Goal: Information Seeking & Learning: Learn about a topic

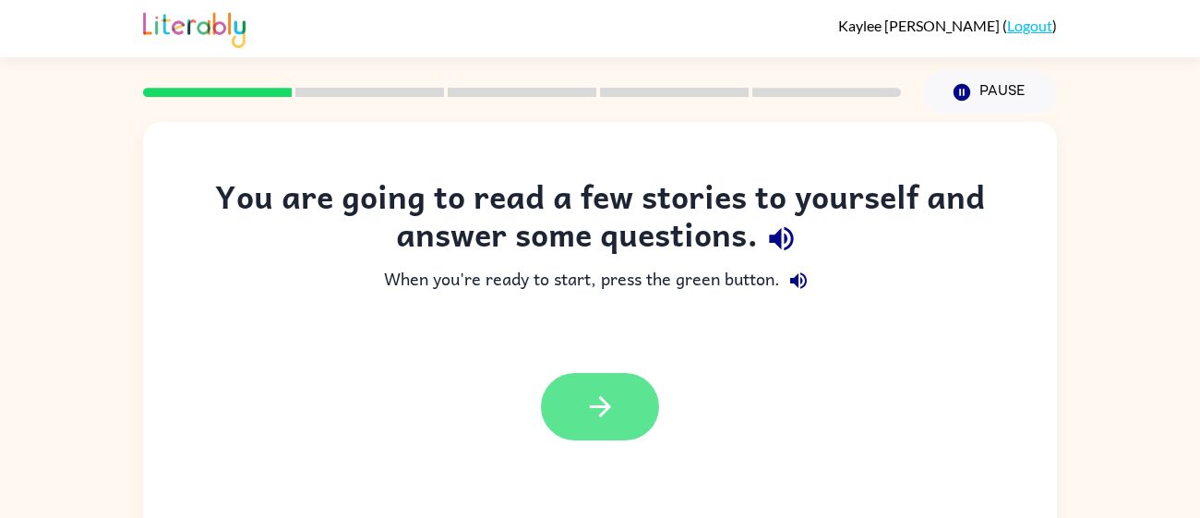
click at [568, 408] on button "button" at bounding box center [600, 406] width 118 height 67
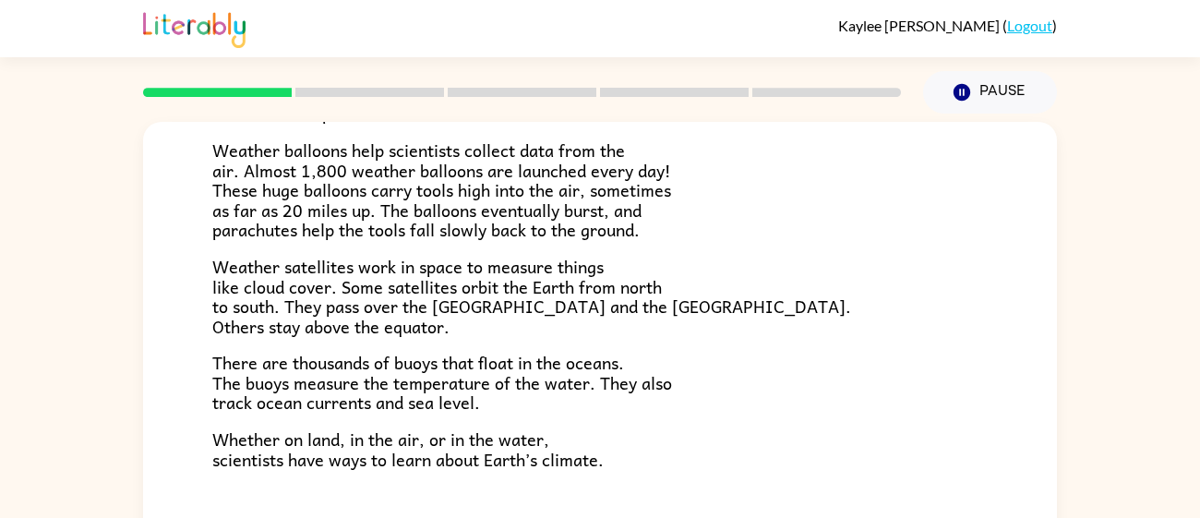
scroll to position [131, 0]
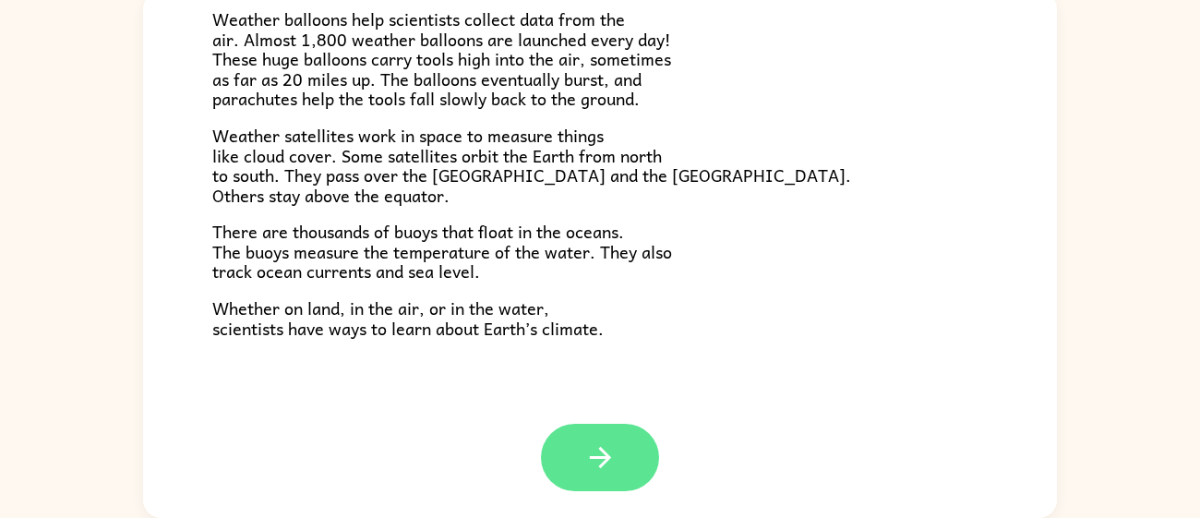
click at [608, 451] on icon "button" at bounding box center [600, 457] width 32 height 32
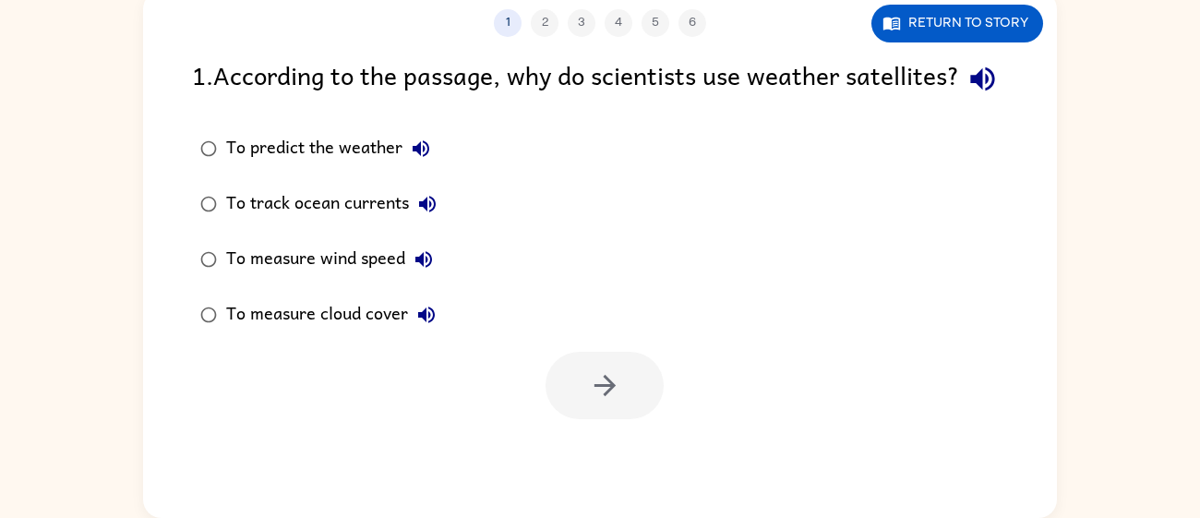
scroll to position [0, 0]
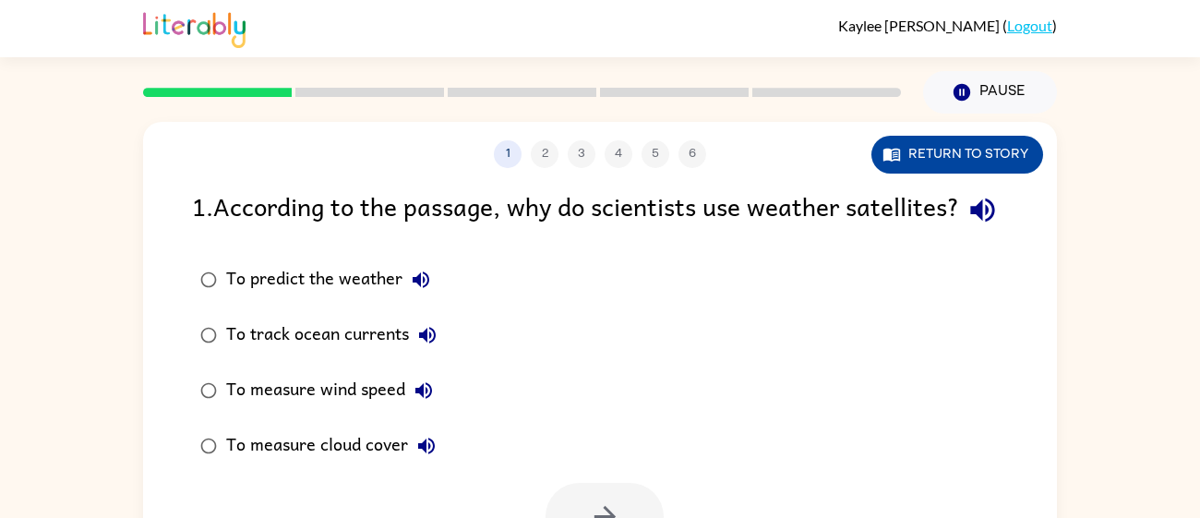
click at [902, 163] on button "Return to story" at bounding box center [957, 155] width 172 height 38
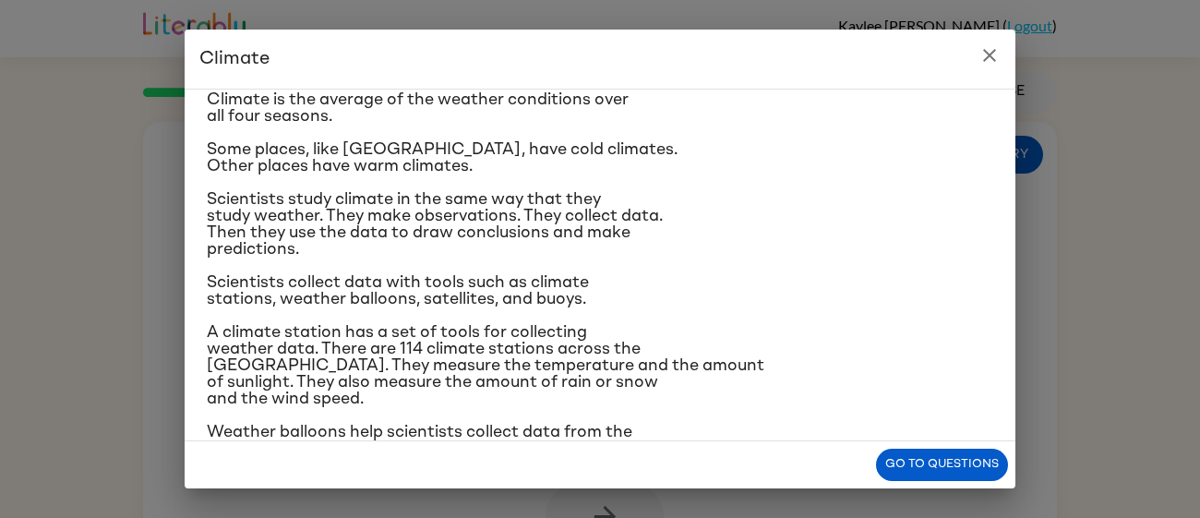
scroll to position [62, 0]
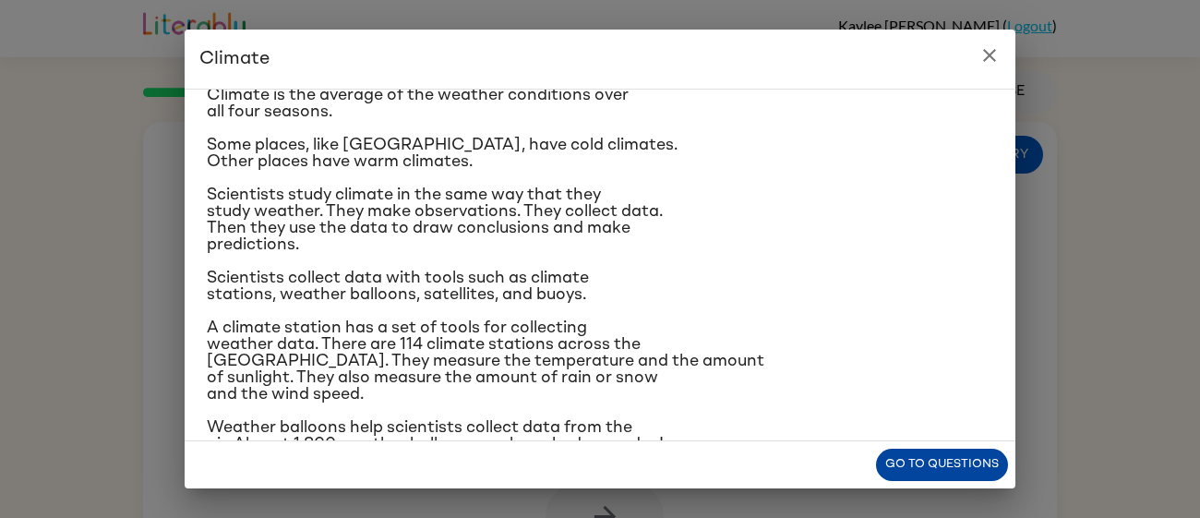
click at [904, 454] on button "Go to questions" at bounding box center [942, 465] width 132 height 32
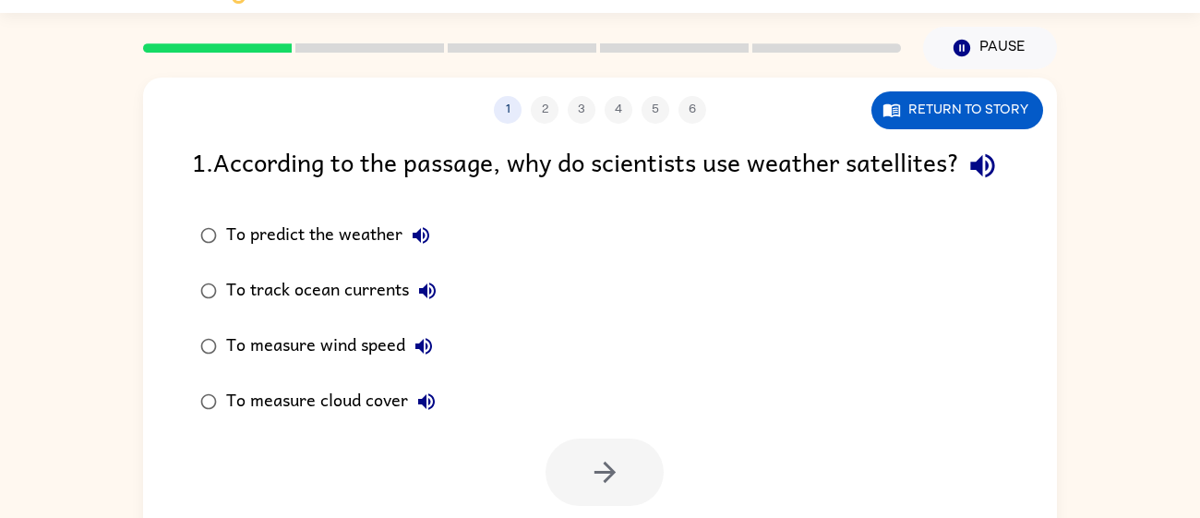
scroll to position [52, 0]
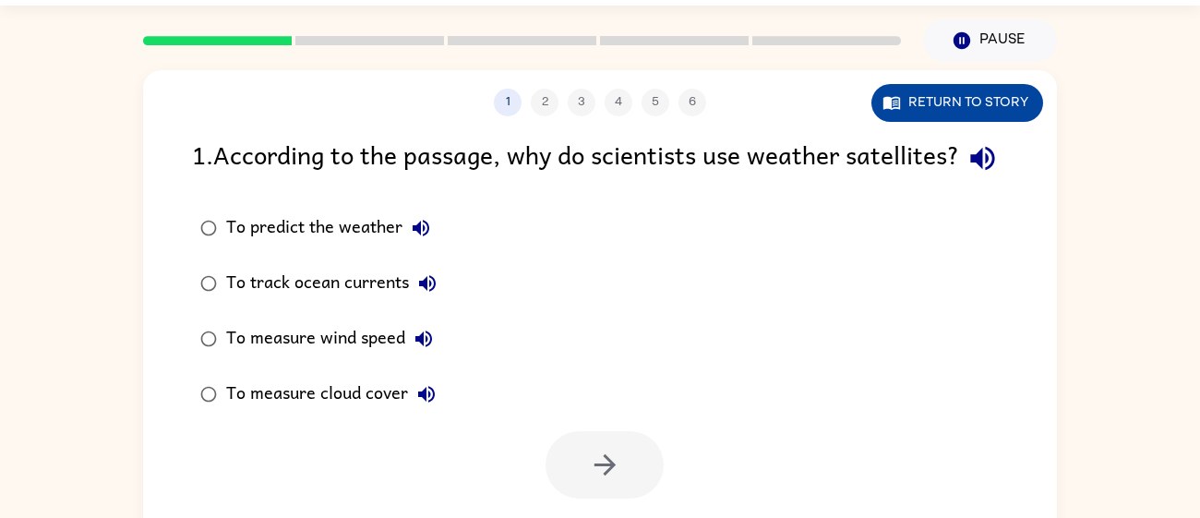
click at [927, 108] on button "Return to story" at bounding box center [957, 103] width 172 height 38
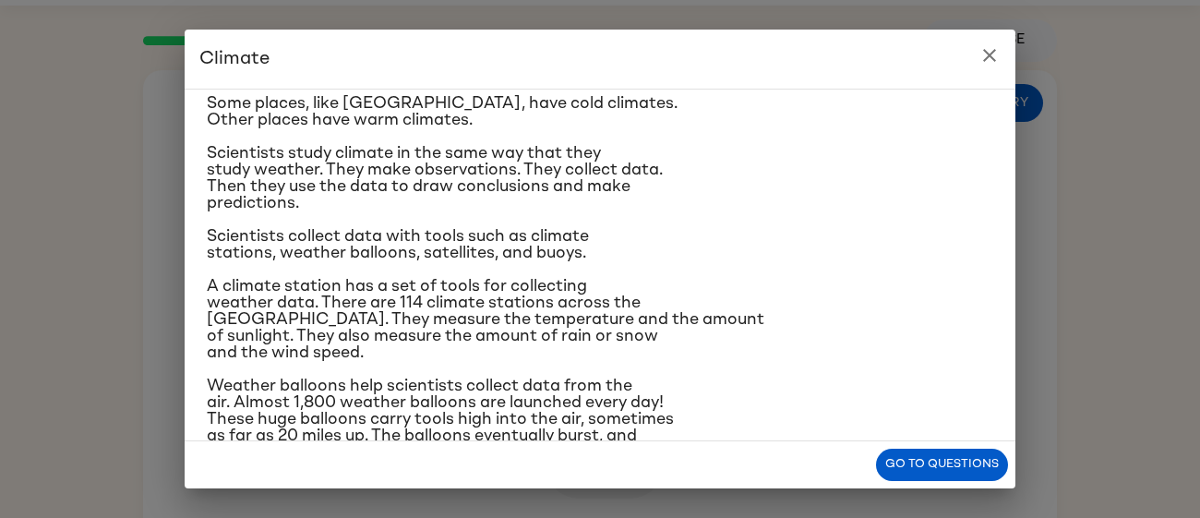
scroll to position [107, 0]
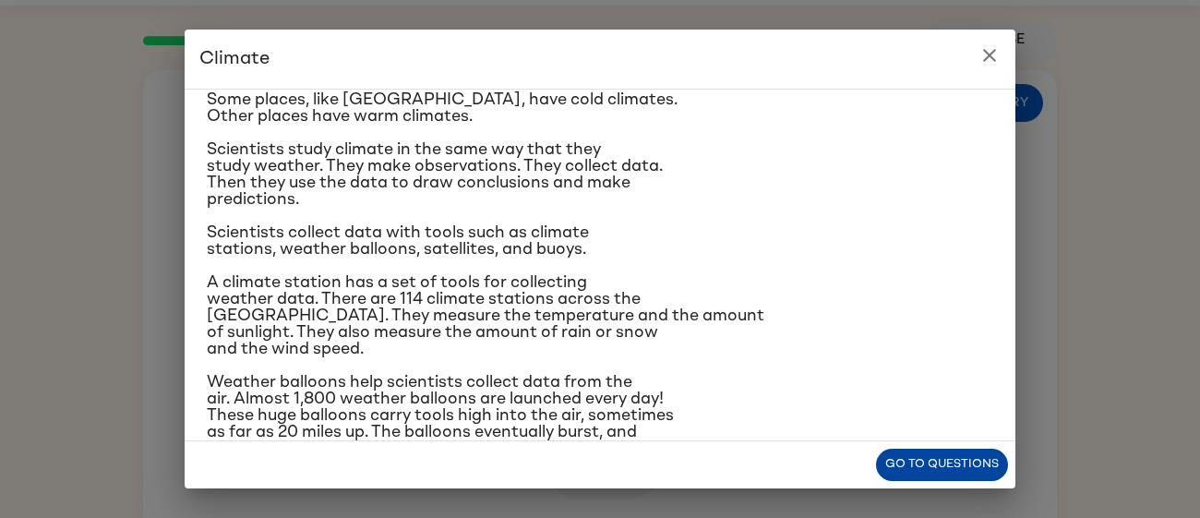
click at [925, 468] on button "Go to questions" at bounding box center [942, 465] width 132 height 32
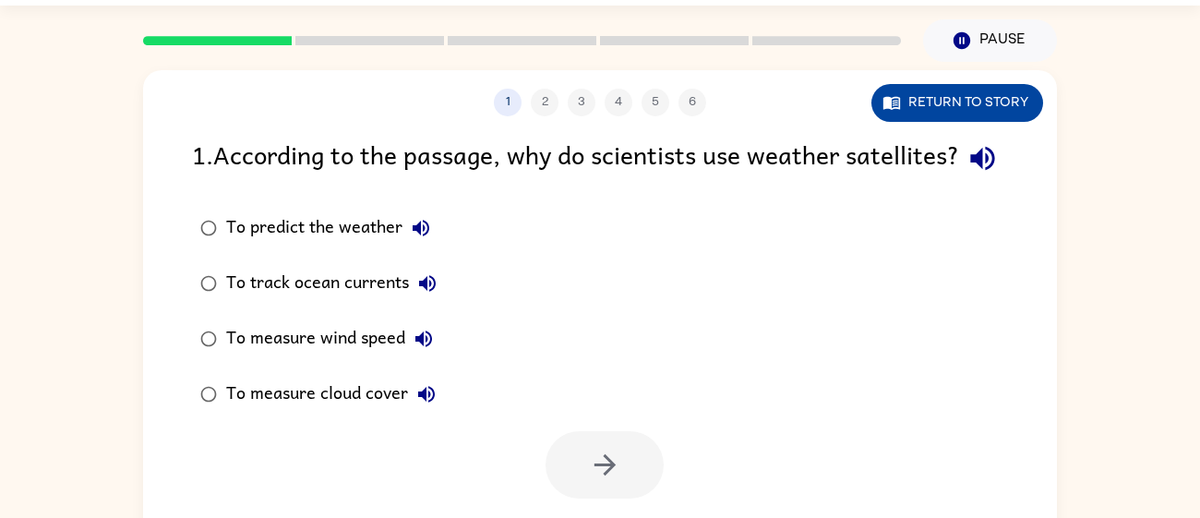
click at [928, 94] on button "Return to story" at bounding box center [957, 103] width 172 height 38
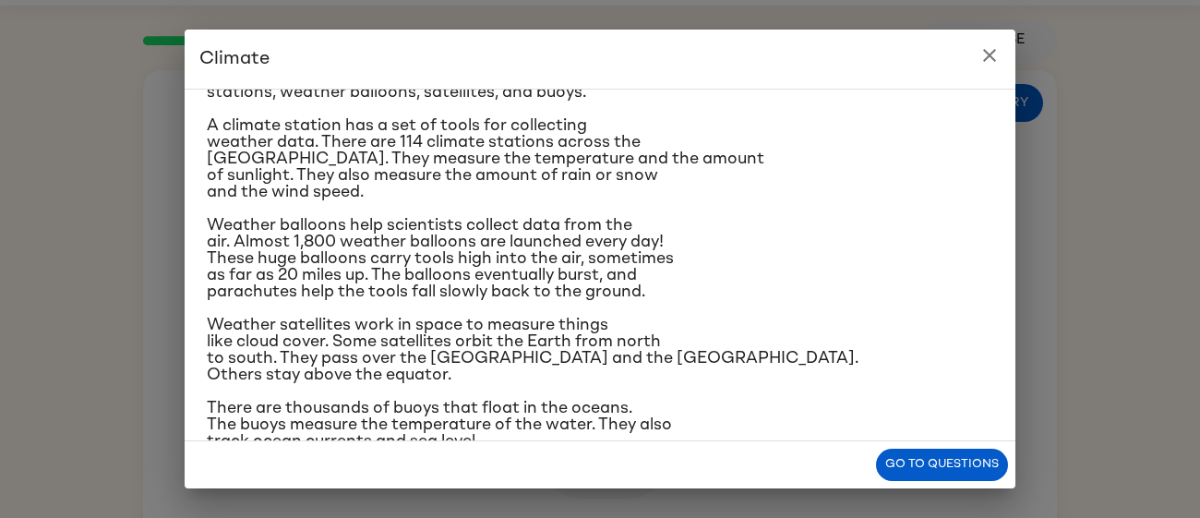
scroll to position [268, 0]
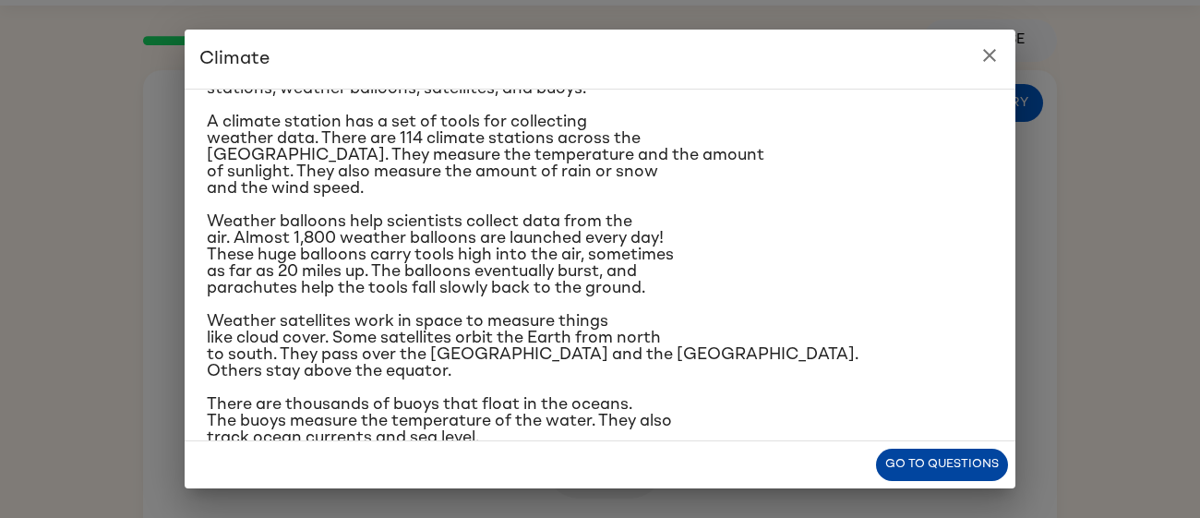
click at [906, 475] on button "Go to questions" at bounding box center [942, 465] width 132 height 32
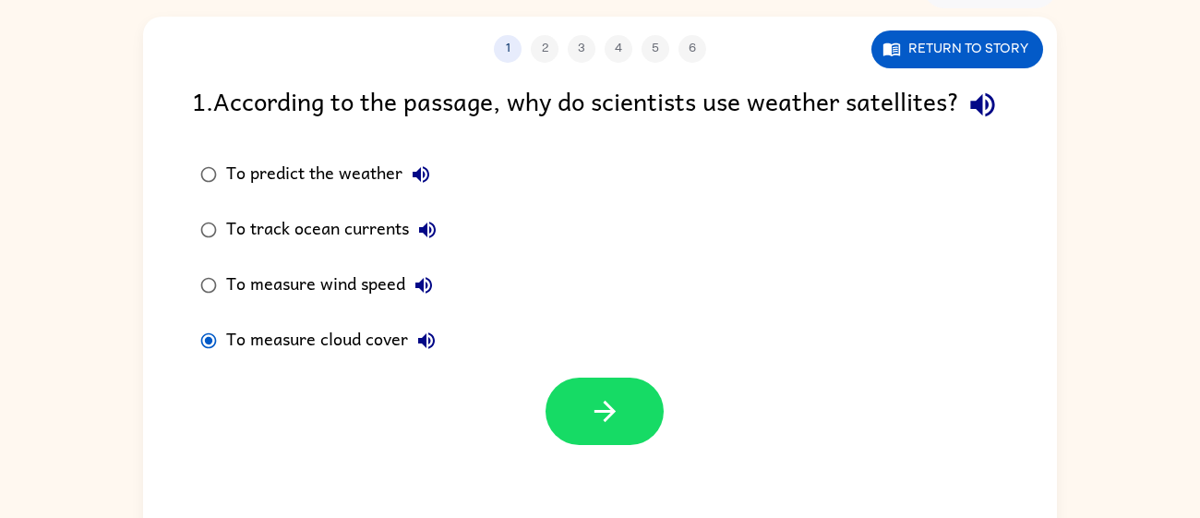
scroll to position [108, 0]
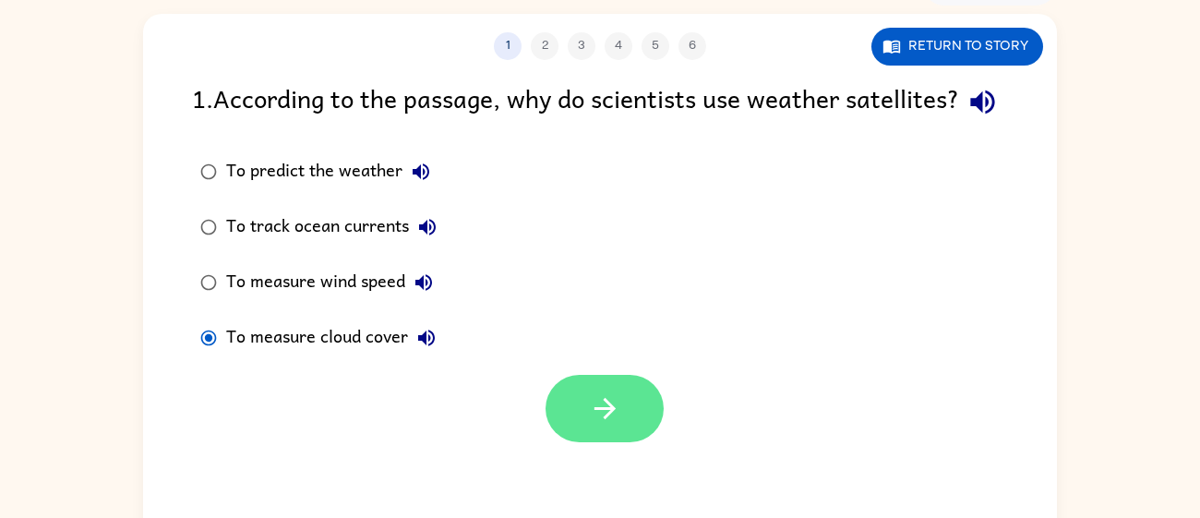
click at [592, 425] on icon "button" at bounding box center [605, 408] width 32 height 32
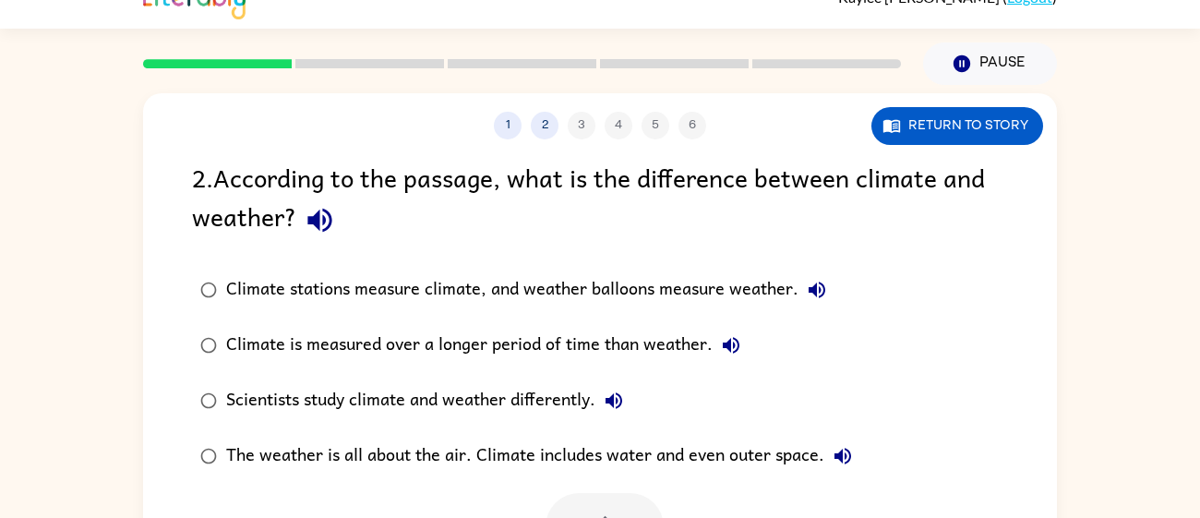
scroll to position [32, 0]
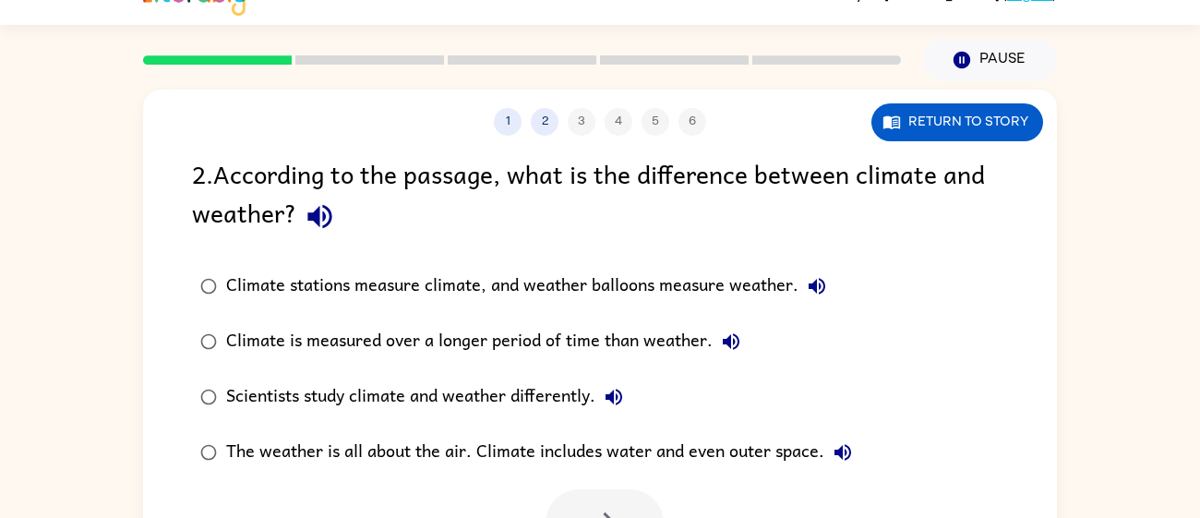
click at [354, 289] on div "Climate stations measure climate, and weather balloons measure weather." at bounding box center [530, 286] width 609 height 37
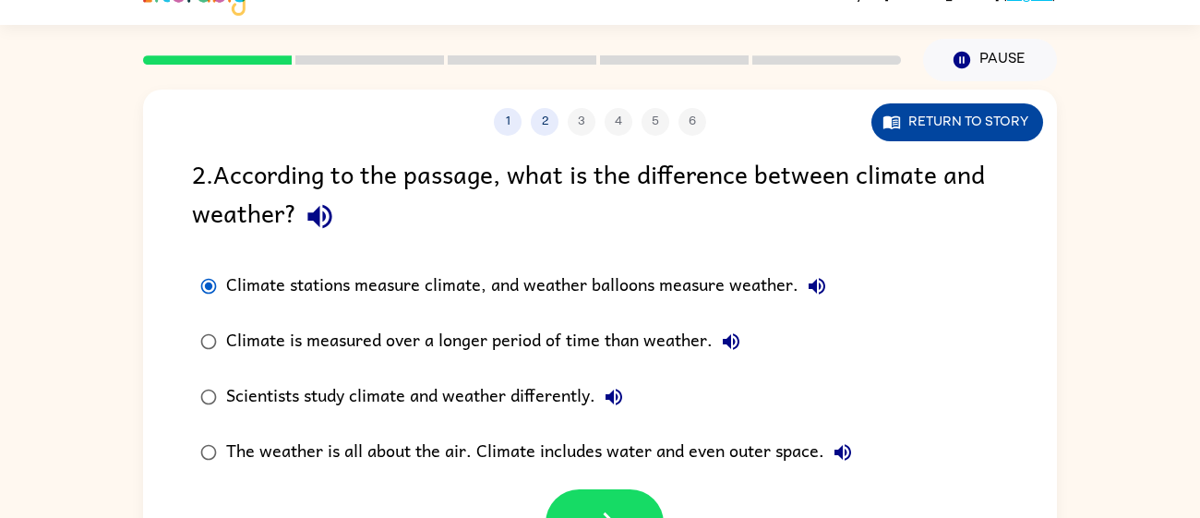
click at [884, 127] on icon "button" at bounding box center [891, 122] width 17 height 13
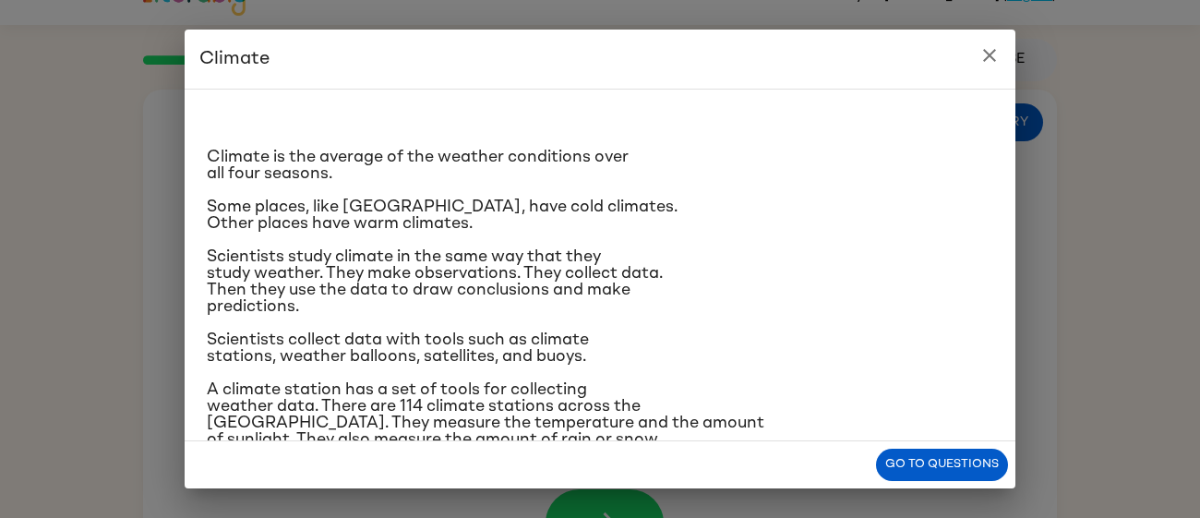
click at [992, 49] on icon "close" at bounding box center [989, 55] width 22 height 22
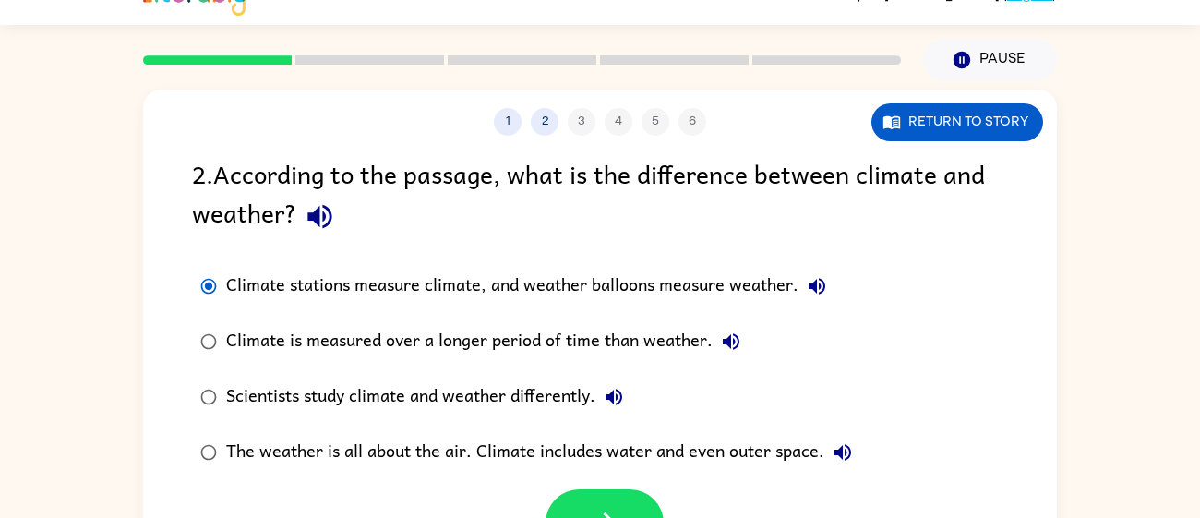
click at [473, 452] on div "The weather is all about the air. Climate includes water and even outer space." at bounding box center [543, 452] width 635 height 37
click at [470, 407] on div "Scientists study climate and weather differently." at bounding box center [429, 396] width 406 height 37
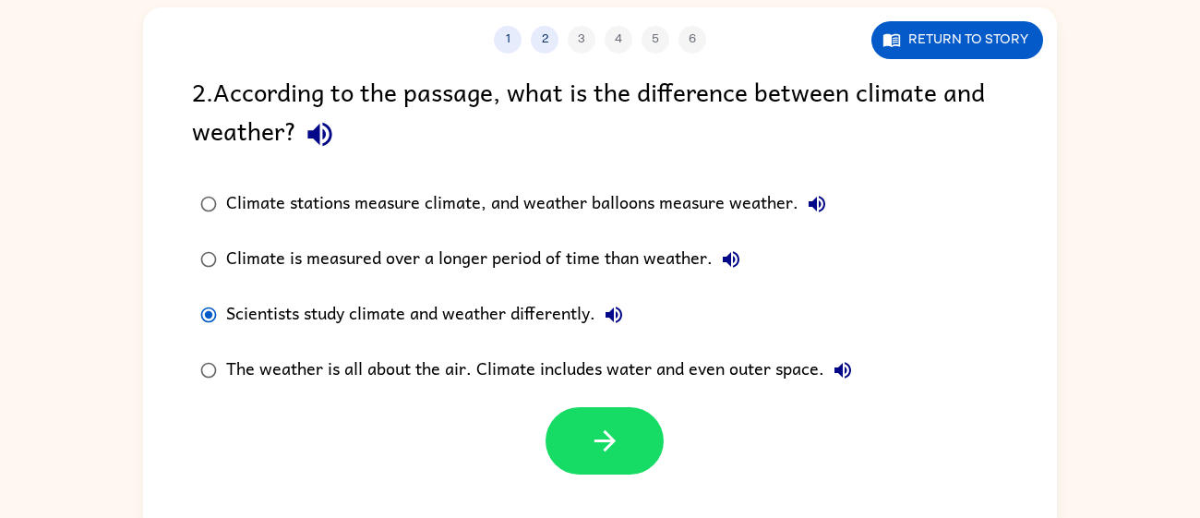
scroll to position [115, 0]
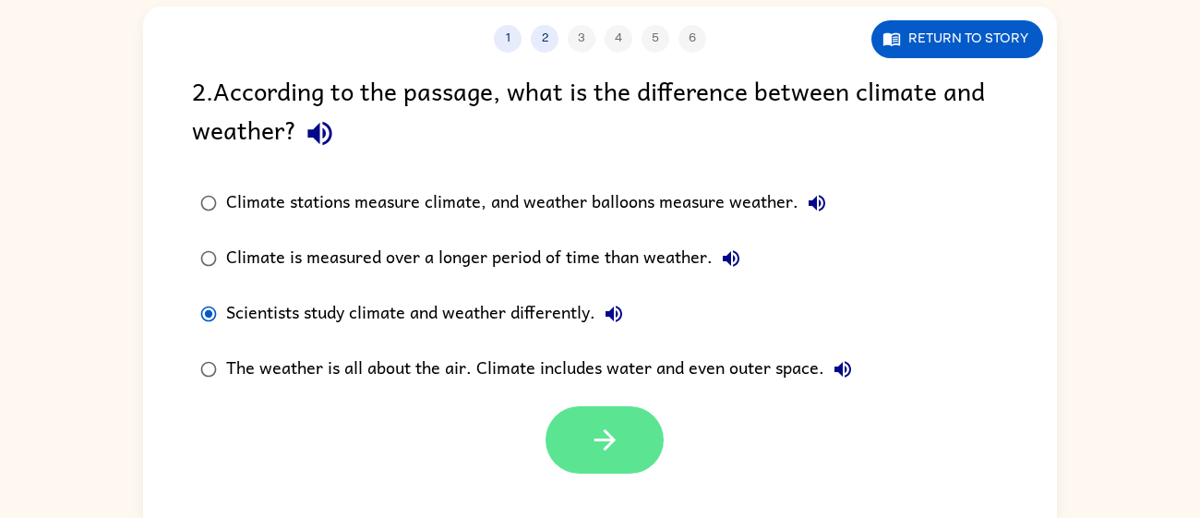
click at [618, 431] on icon "button" at bounding box center [605, 440] width 32 height 32
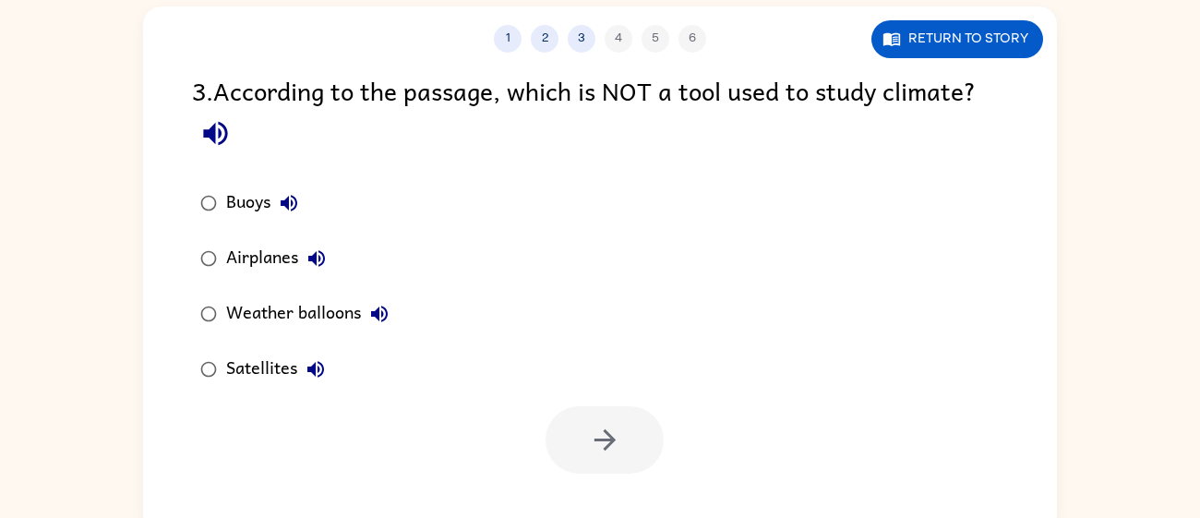
click at [276, 265] on div "Airplanes" at bounding box center [280, 258] width 109 height 37
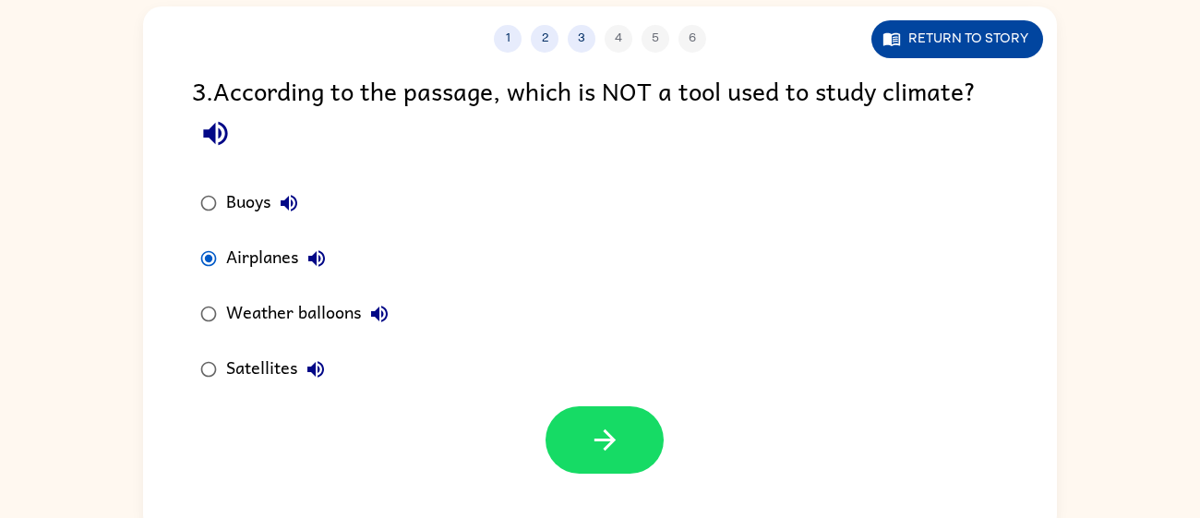
click at [937, 49] on button "Return to story" at bounding box center [957, 39] width 172 height 38
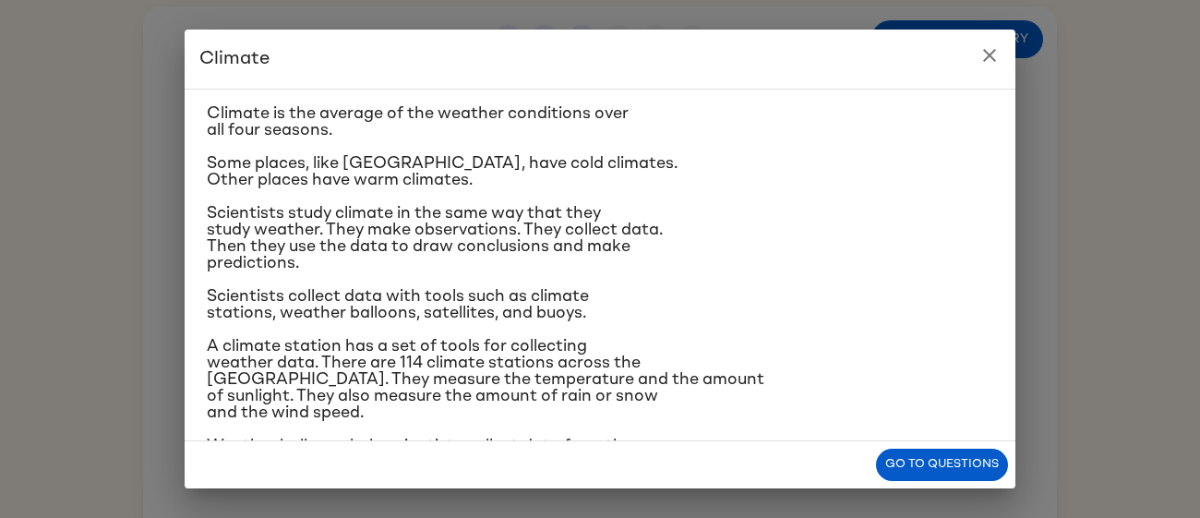
scroll to position [14, 0]
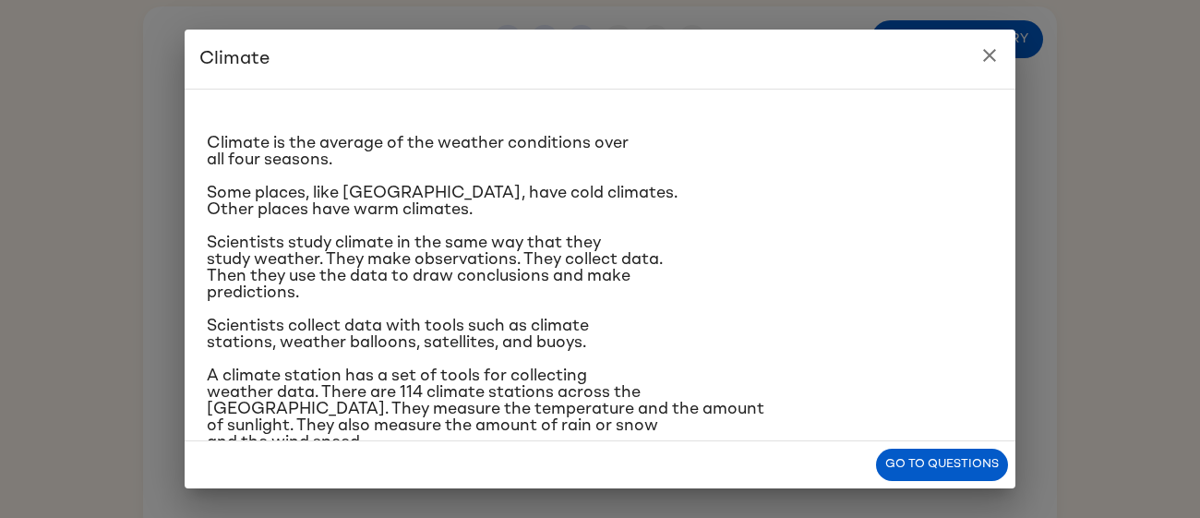
click at [997, 54] on icon "close" at bounding box center [989, 55] width 22 height 22
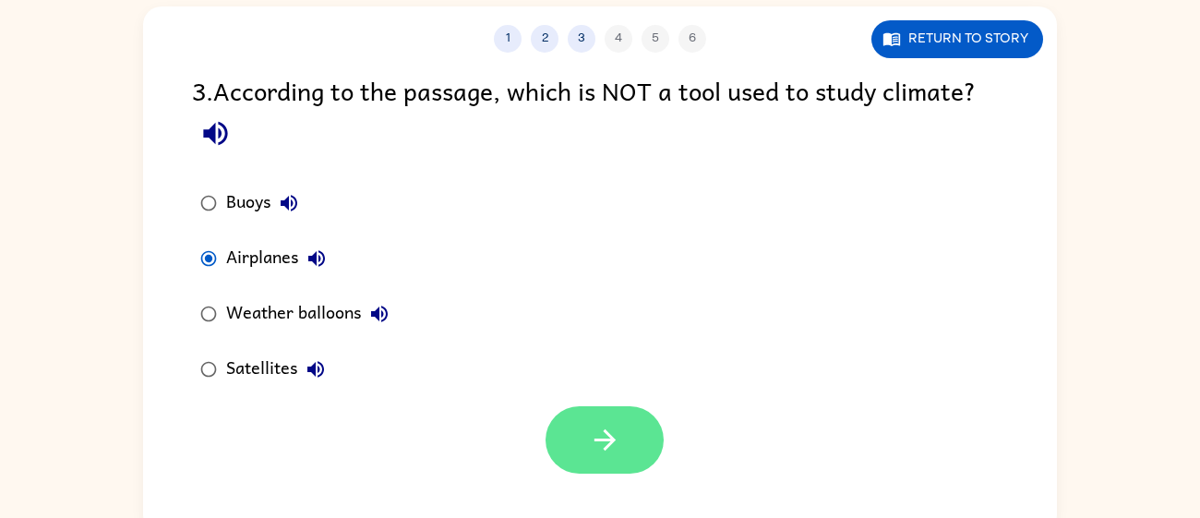
click at [606, 434] on icon "button" at bounding box center [604, 439] width 21 height 21
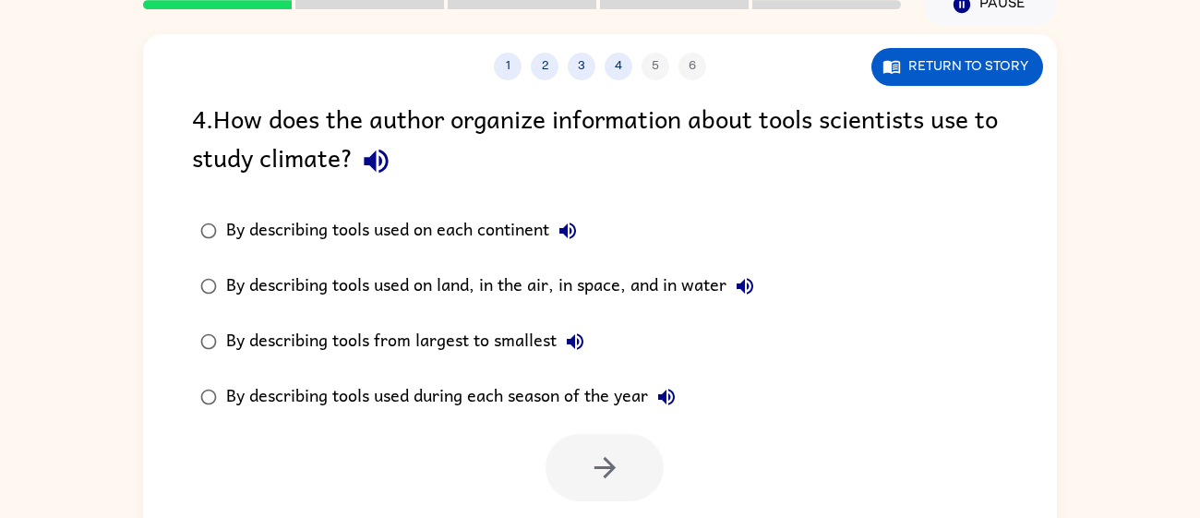
scroll to position [84, 0]
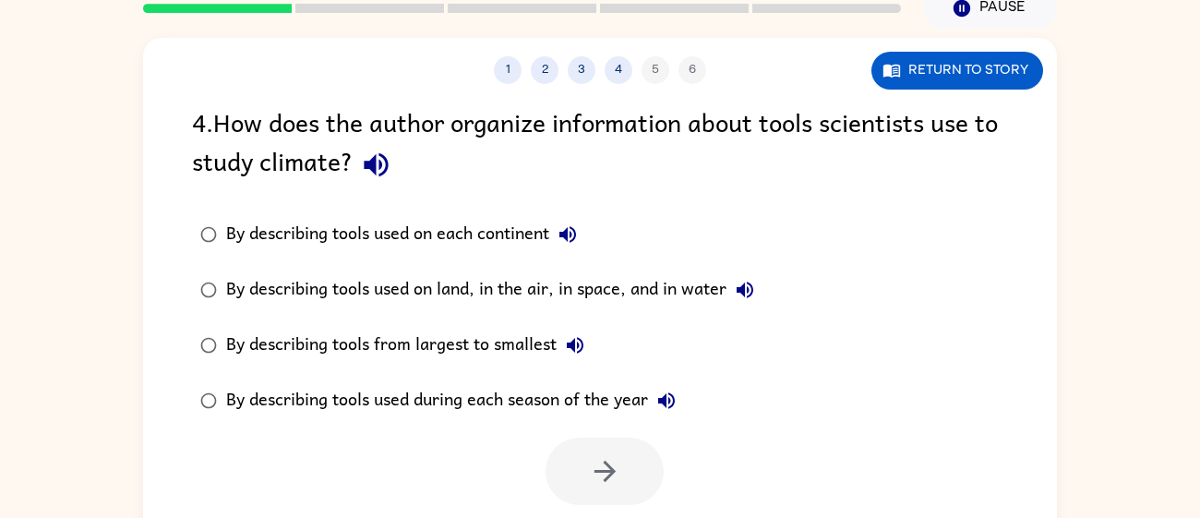
click at [571, 298] on div "By describing tools used on land, in the air, in space, and in water" at bounding box center [494, 289] width 537 height 37
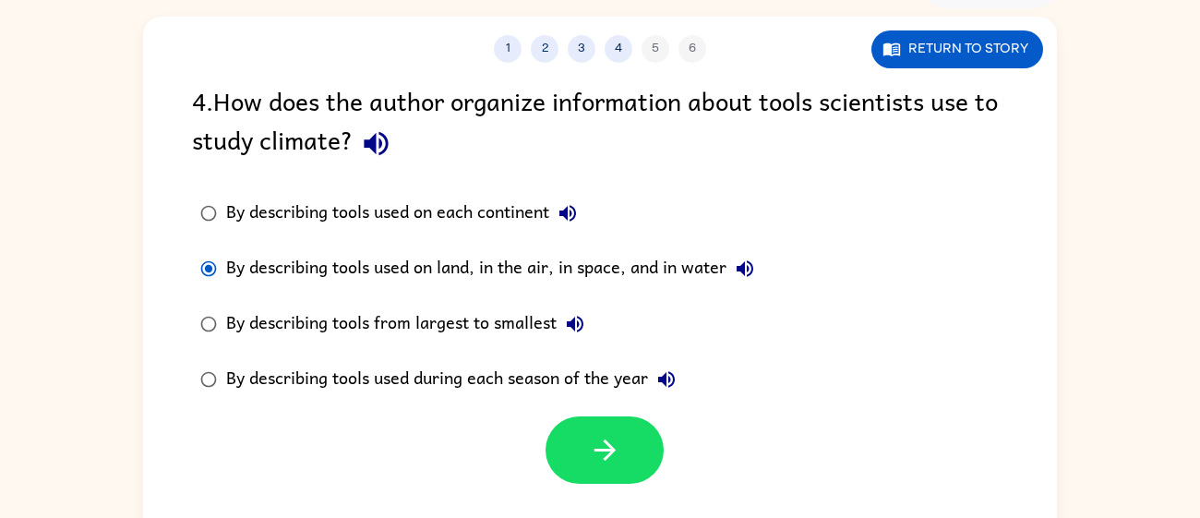
scroll to position [108, 0]
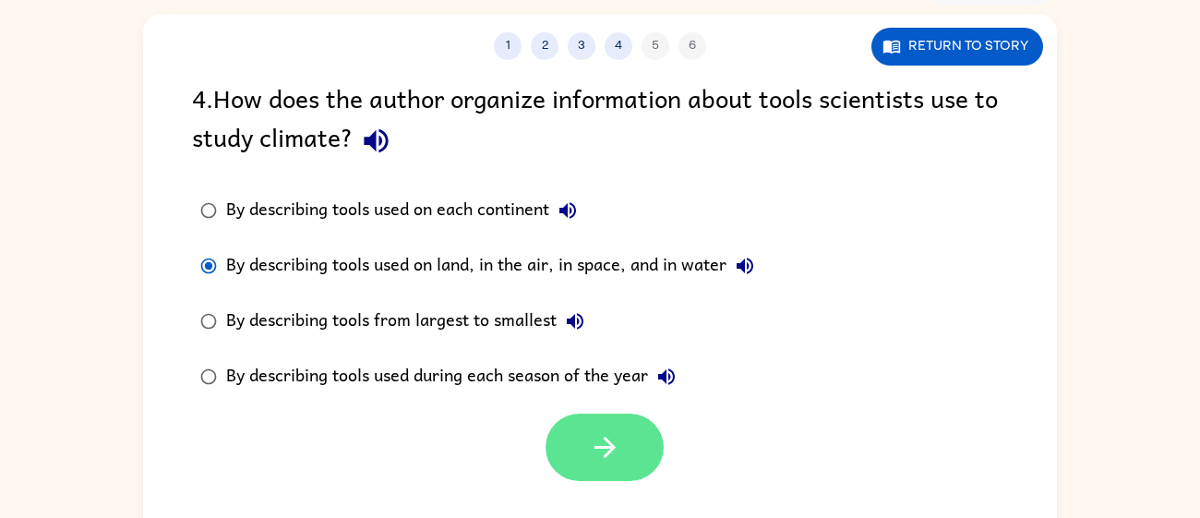
click at [627, 429] on button "button" at bounding box center [605, 447] width 118 height 67
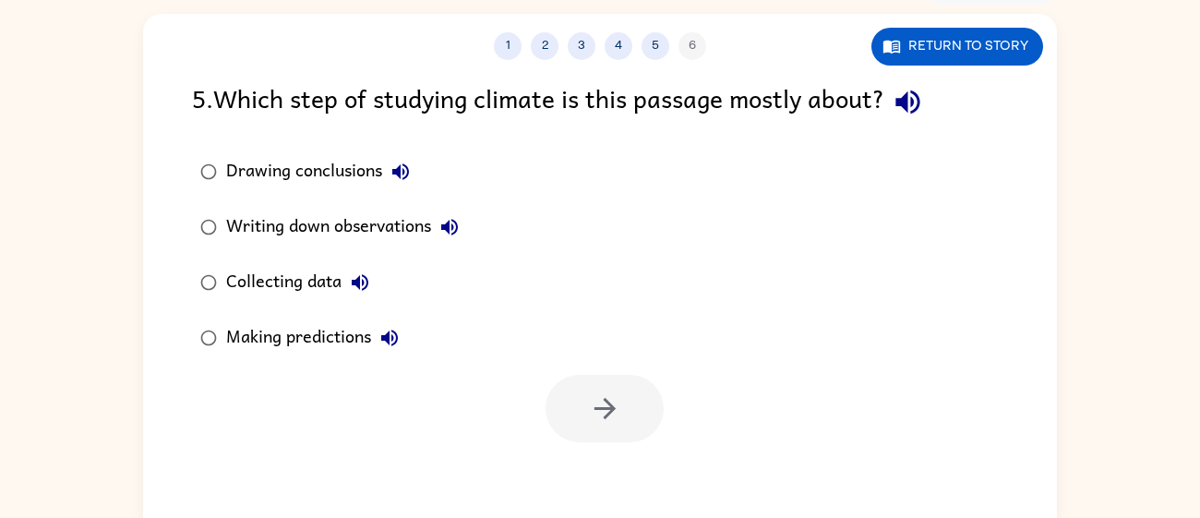
click at [246, 292] on div "Collecting data" at bounding box center [302, 282] width 152 height 37
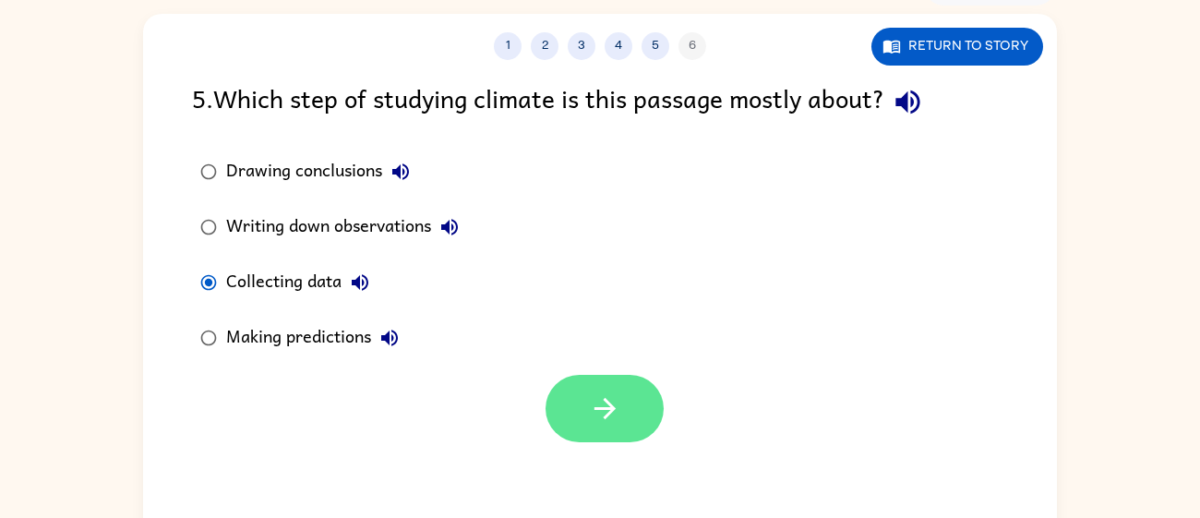
click at [570, 416] on button "button" at bounding box center [605, 408] width 118 height 67
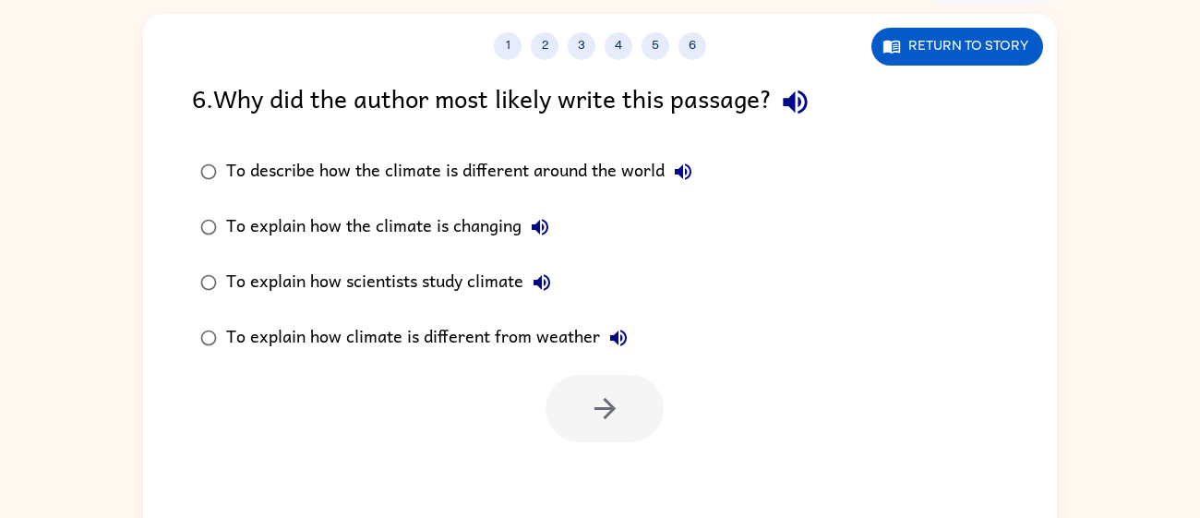
click at [461, 291] on div "To explain how scientists study climate" at bounding box center [393, 282] width 334 height 37
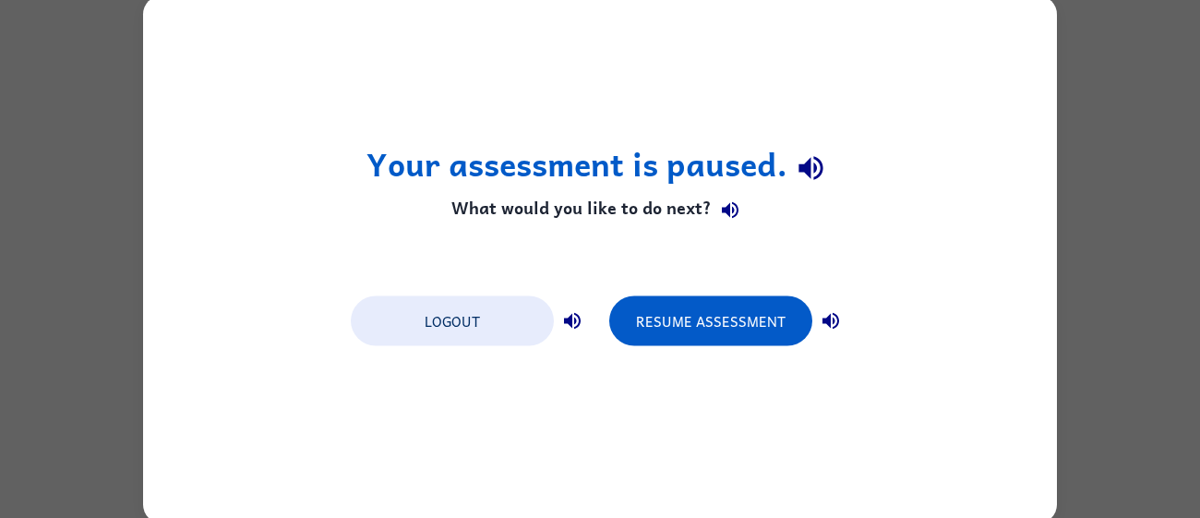
scroll to position [0, 0]
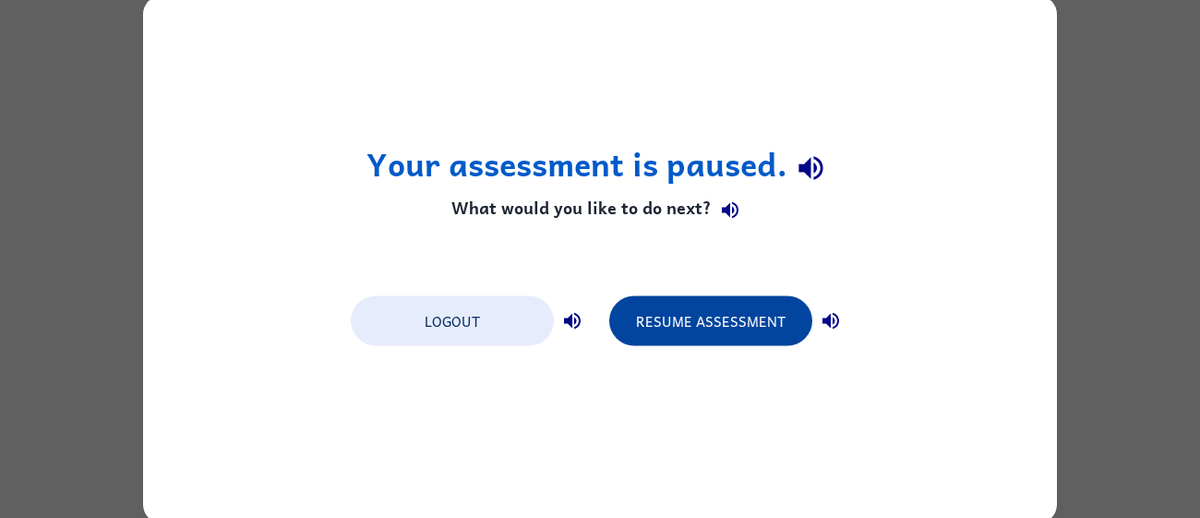
click at [684, 332] on button "Resume Assessment" at bounding box center [710, 320] width 203 height 50
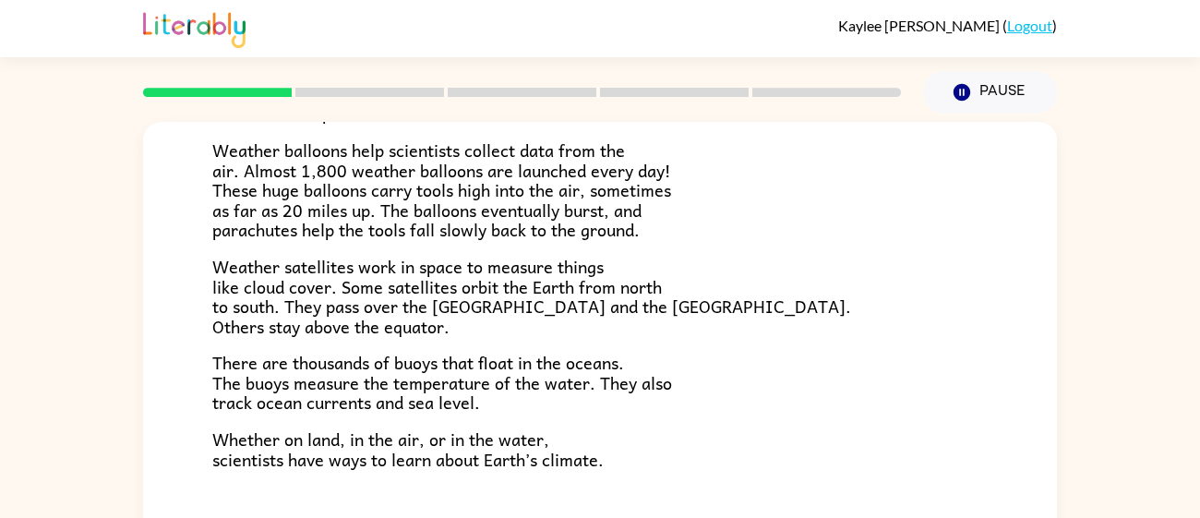
scroll to position [131, 0]
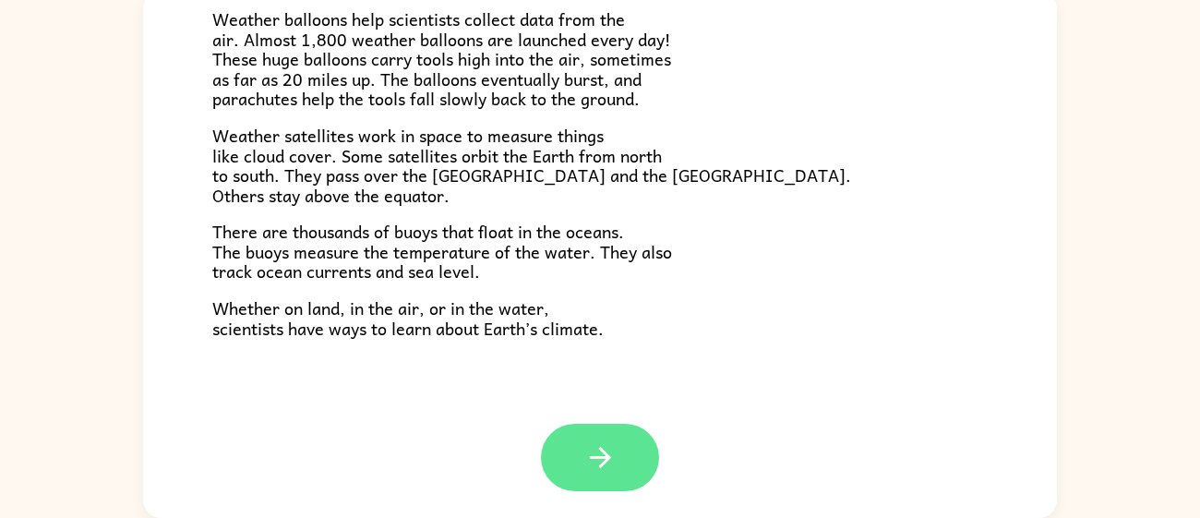
click at [620, 445] on button "button" at bounding box center [600, 457] width 118 height 67
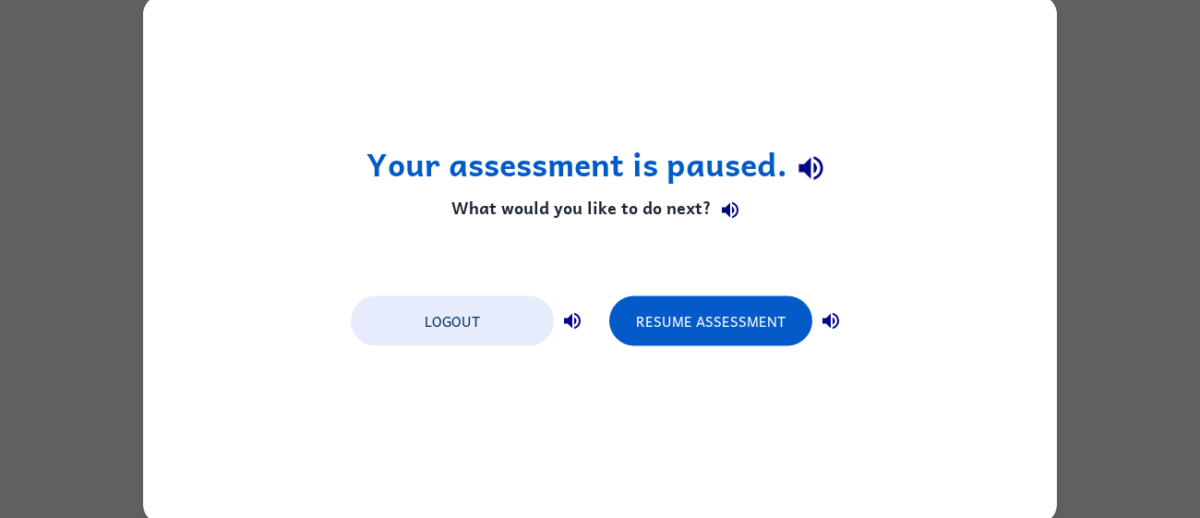
scroll to position [0, 0]
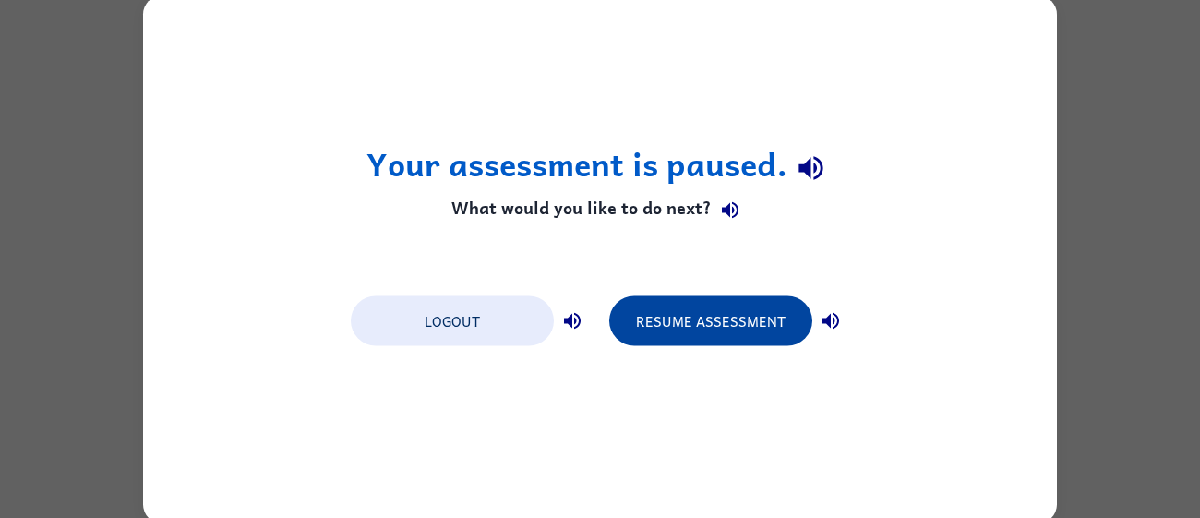
click at [673, 339] on button "Resume Assessment" at bounding box center [710, 320] width 203 height 50
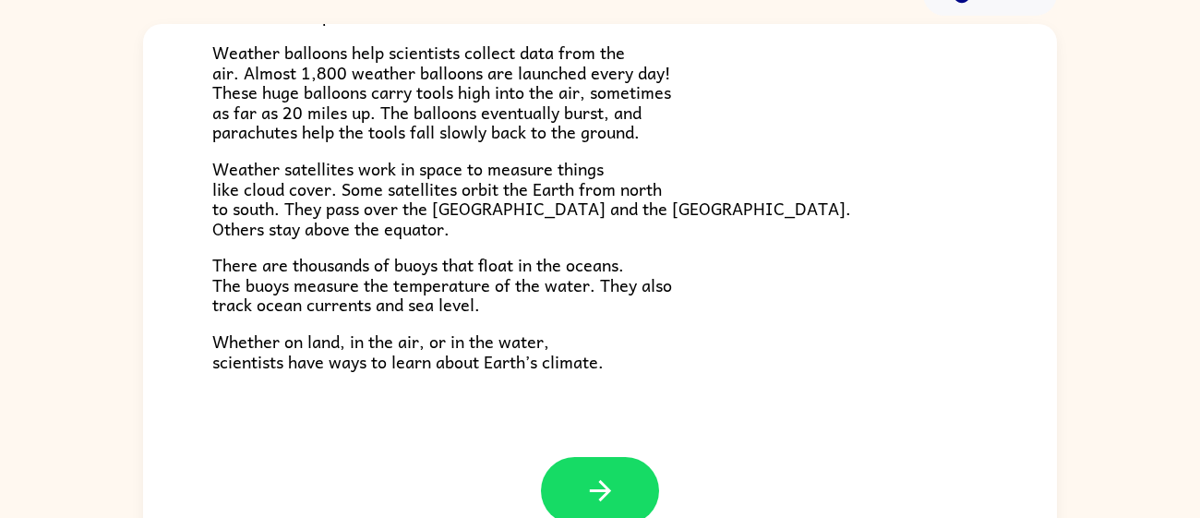
scroll to position [104, 0]
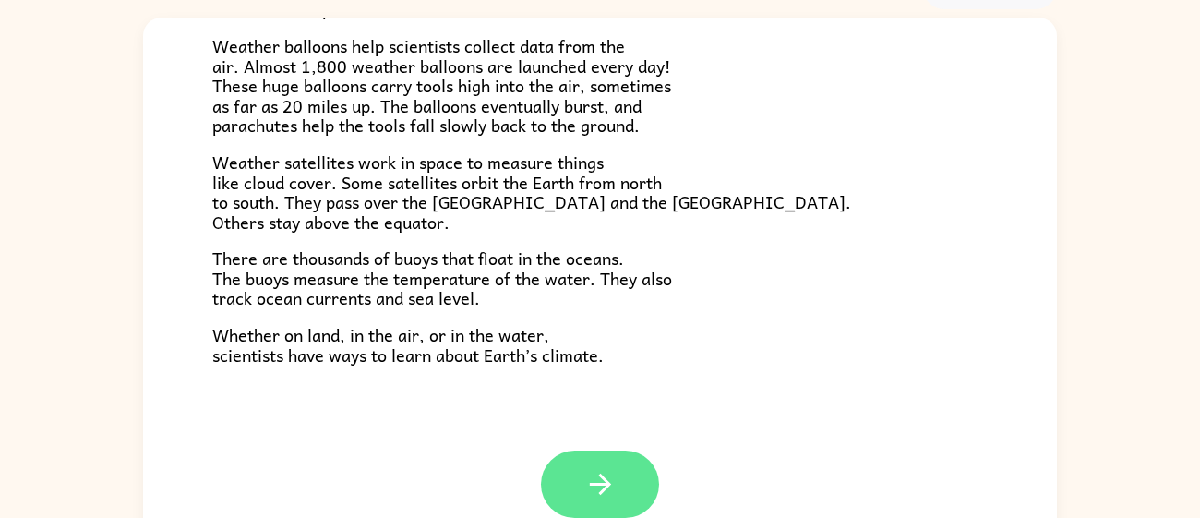
click at [627, 477] on button "button" at bounding box center [600, 483] width 118 height 67
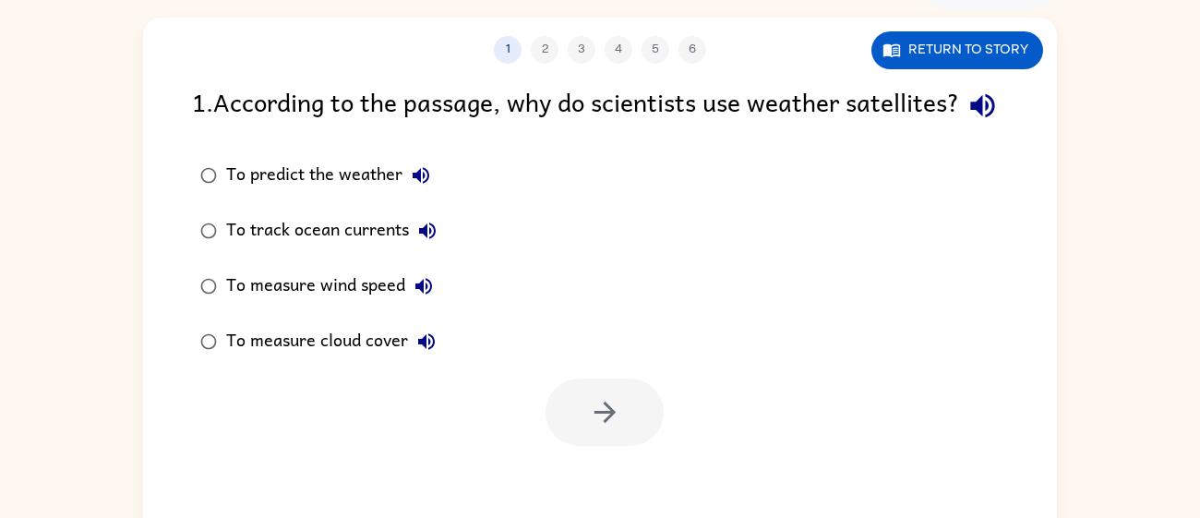
click at [380, 360] on div "To measure cloud cover" at bounding box center [335, 341] width 219 height 37
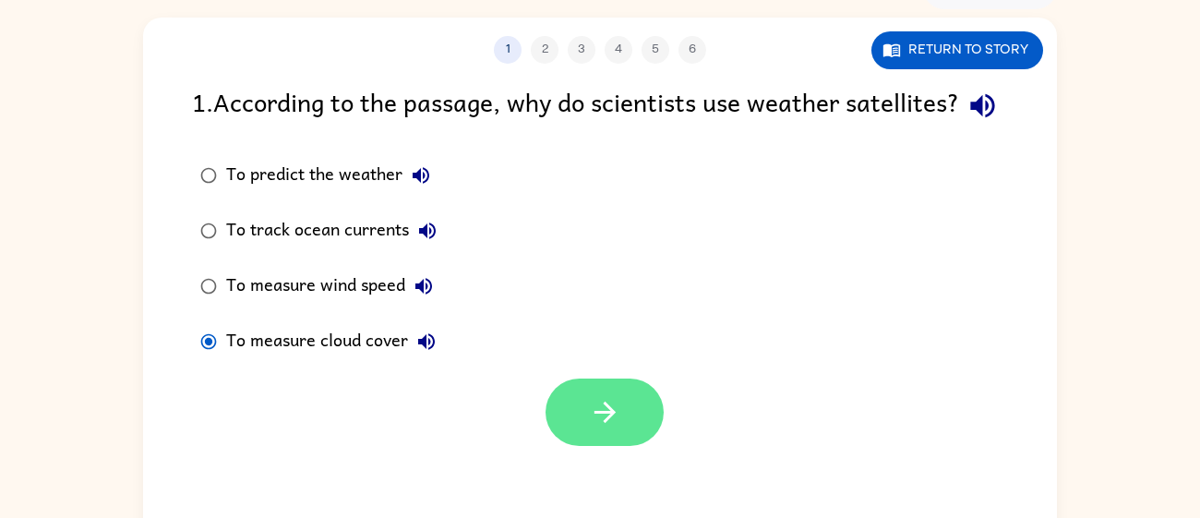
click at [628, 446] on button "button" at bounding box center [605, 411] width 118 height 67
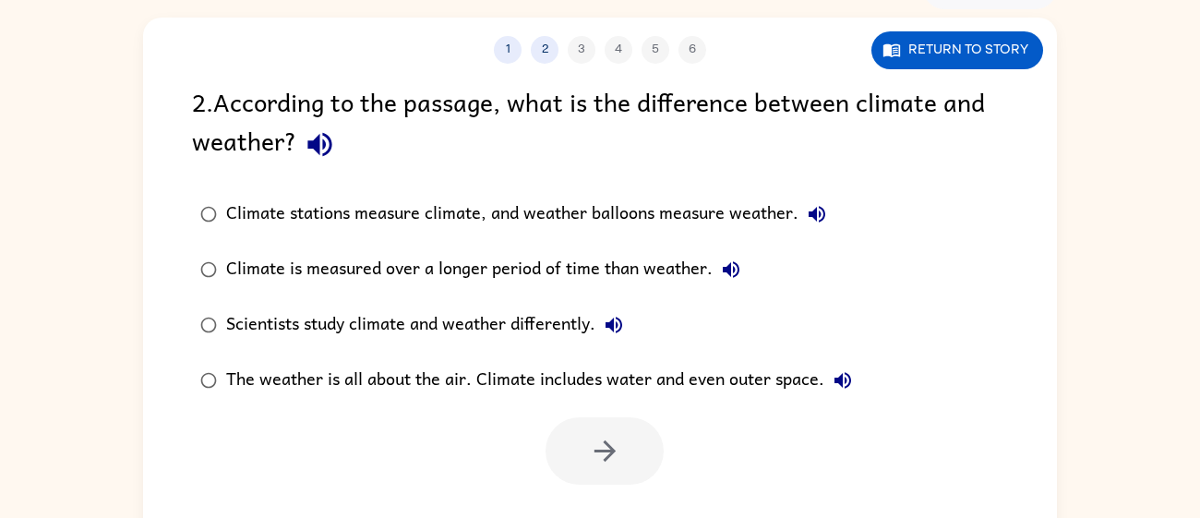
scroll to position [131, 0]
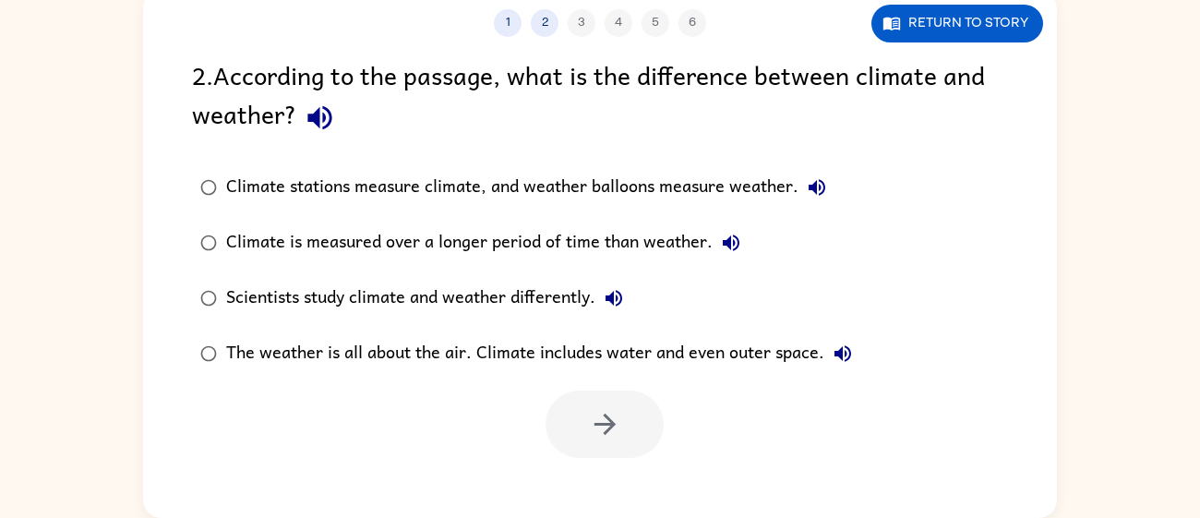
click at [522, 295] on div "Scientists study climate and weather differently." at bounding box center [429, 298] width 406 height 37
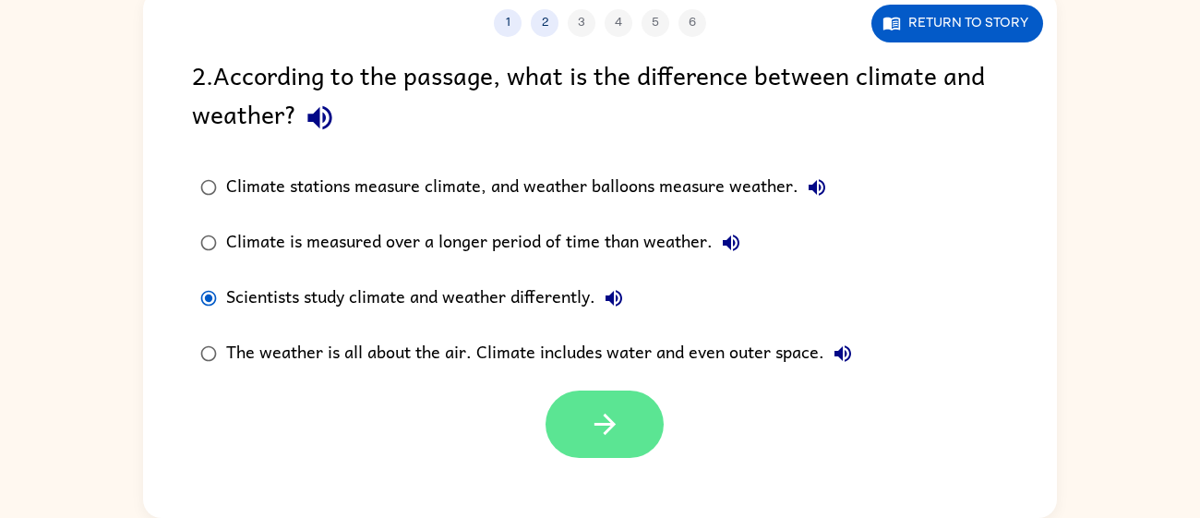
click at [595, 410] on icon "button" at bounding box center [605, 424] width 32 height 32
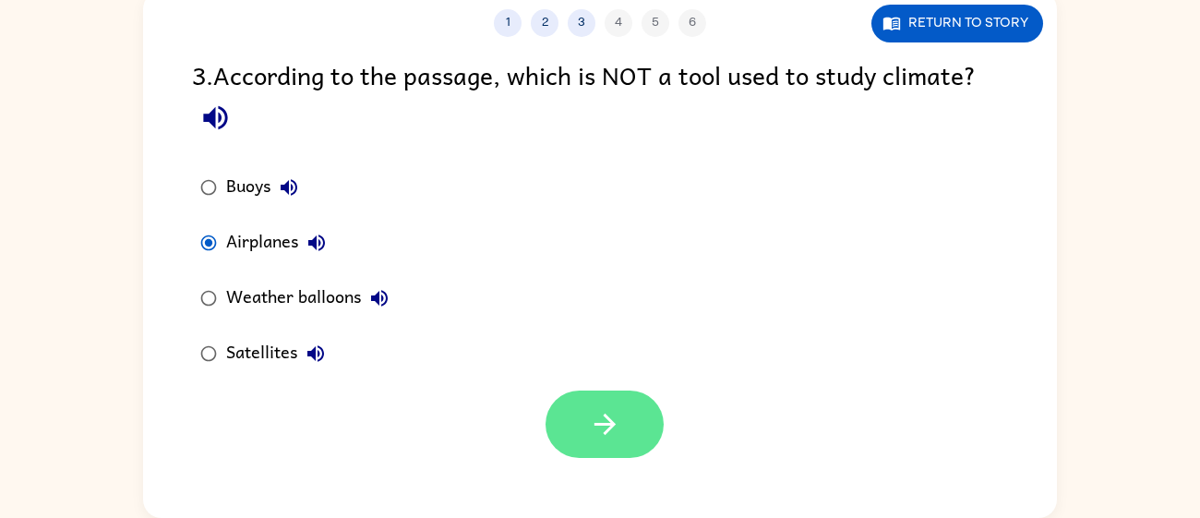
click at [566, 426] on button "button" at bounding box center [605, 423] width 118 height 67
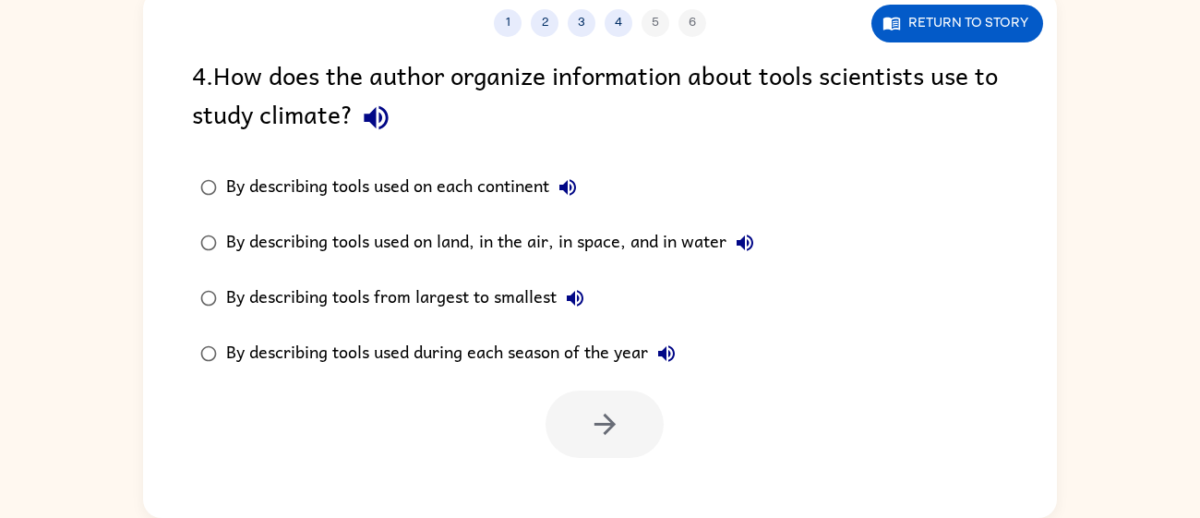
click at [642, 235] on div "By describing tools used on land, in the air, in space, and in water" at bounding box center [494, 242] width 537 height 37
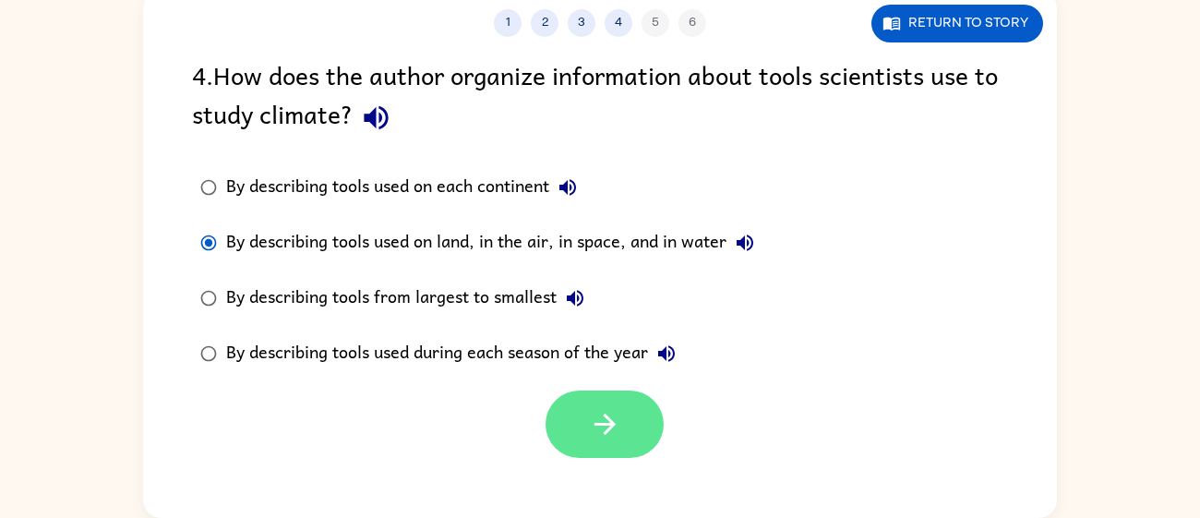
click at [628, 448] on button "button" at bounding box center [605, 423] width 118 height 67
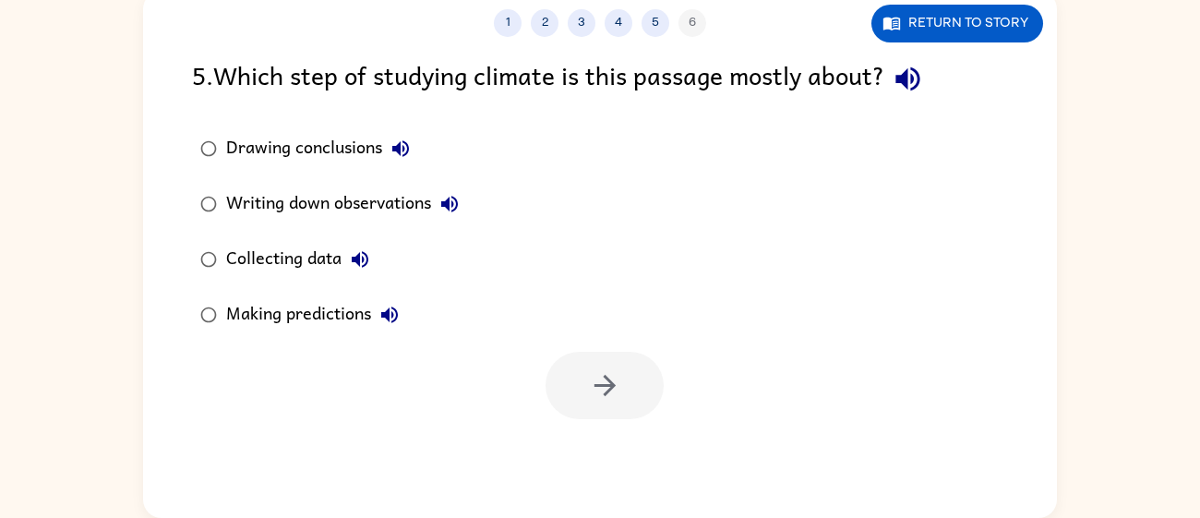
click at [322, 251] on div "Collecting data" at bounding box center [302, 259] width 152 height 37
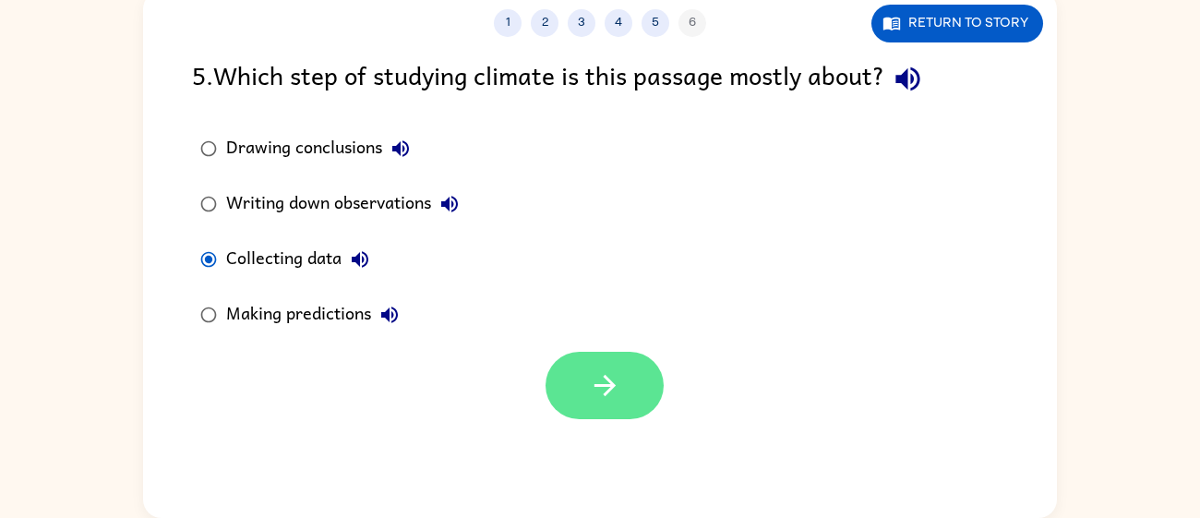
click at [628, 396] on button "button" at bounding box center [605, 385] width 118 height 67
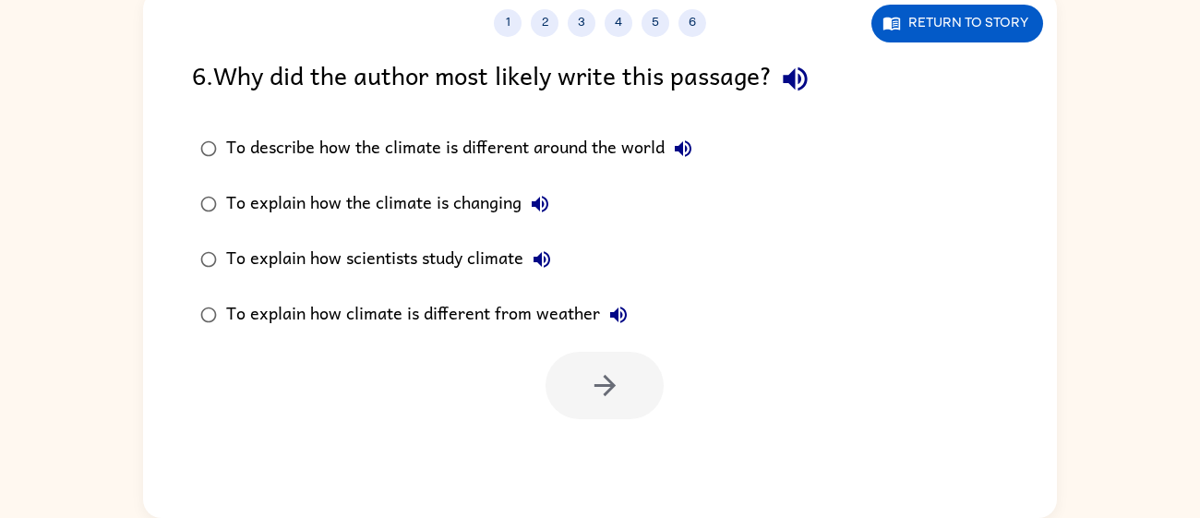
click at [450, 266] on div "To explain how scientists study climate" at bounding box center [393, 259] width 334 height 37
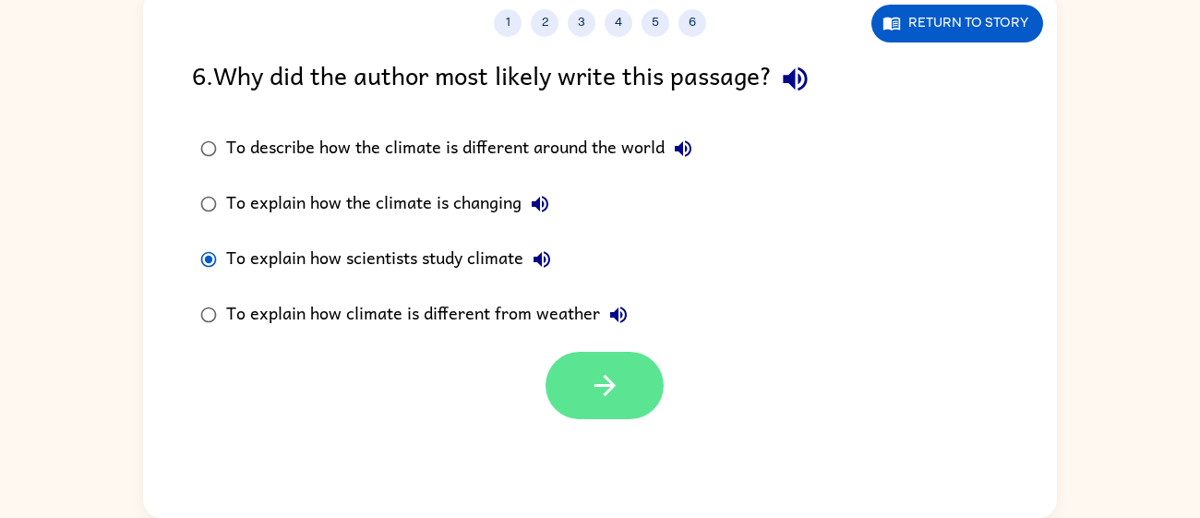
click at [572, 378] on button "button" at bounding box center [605, 385] width 118 height 67
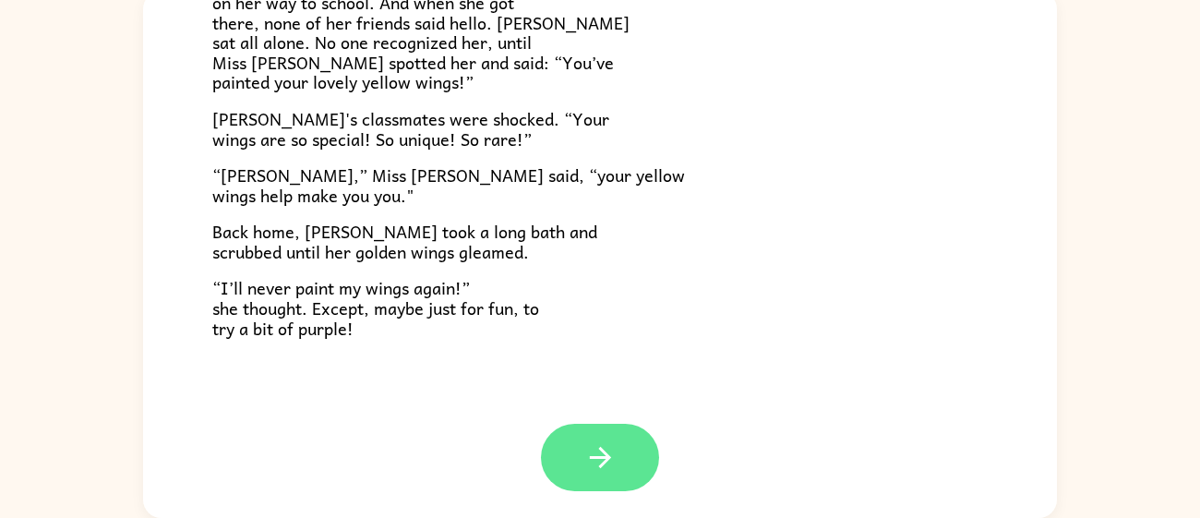
click at [615, 461] on icon "button" at bounding box center [600, 457] width 32 height 32
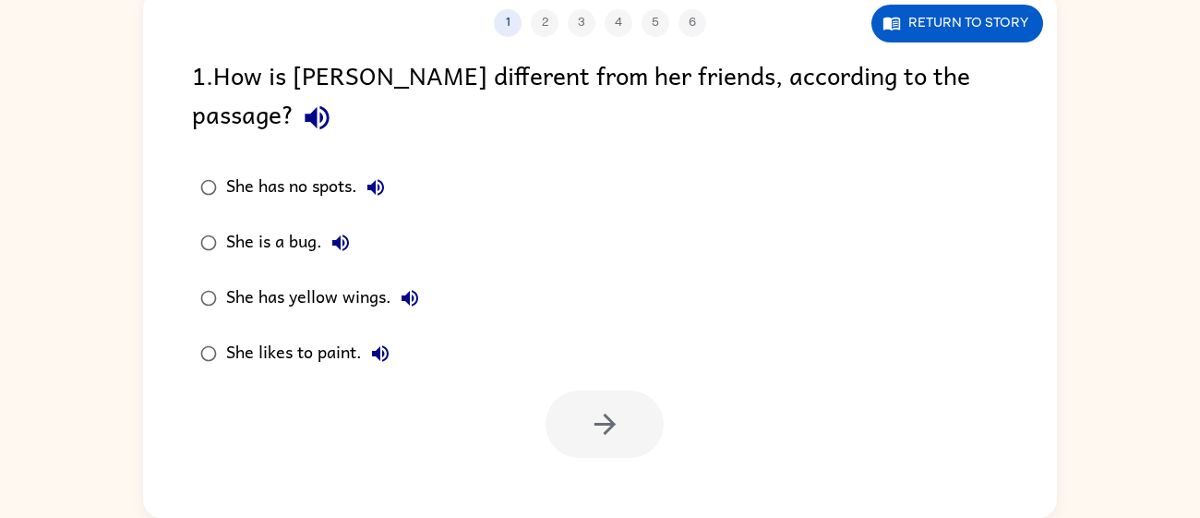
scroll to position [0, 0]
click at [262, 224] on div "She is a bug." at bounding box center [292, 242] width 133 height 37
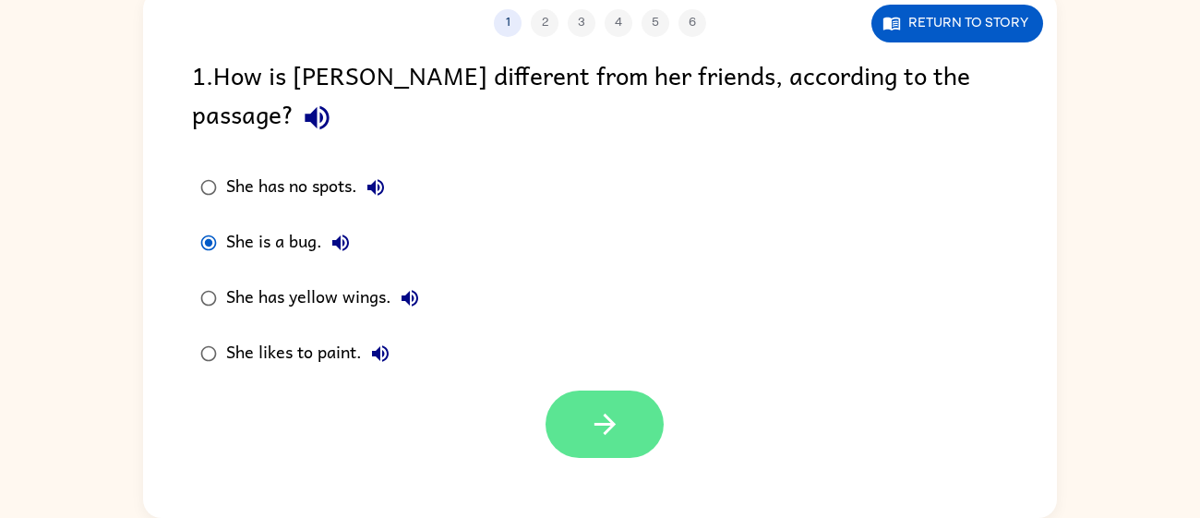
click at [604, 408] on icon "button" at bounding box center [605, 424] width 32 height 32
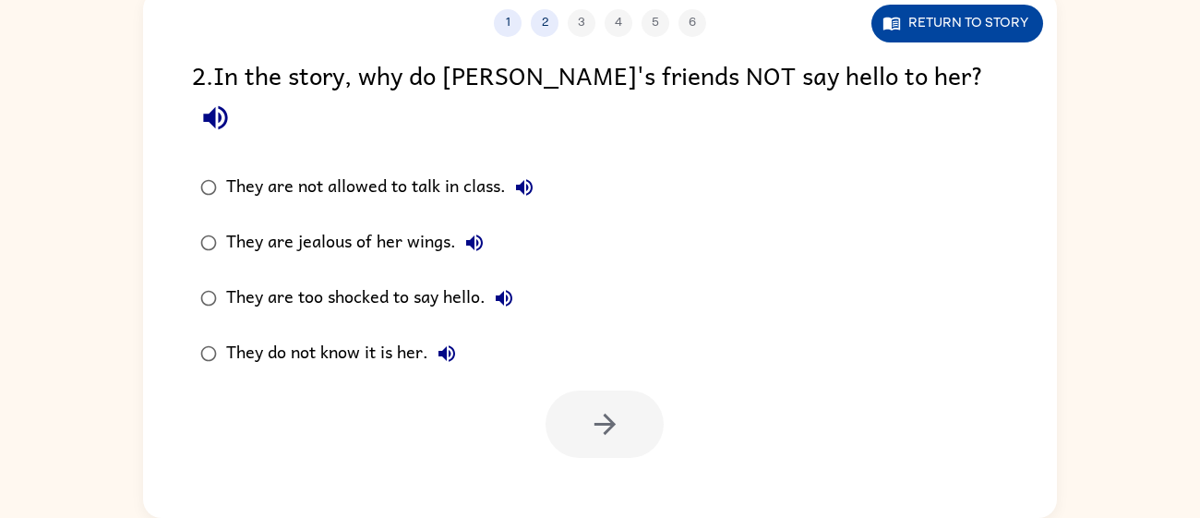
click at [972, 27] on button "Return to story" at bounding box center [957, 24] width 172 height 38
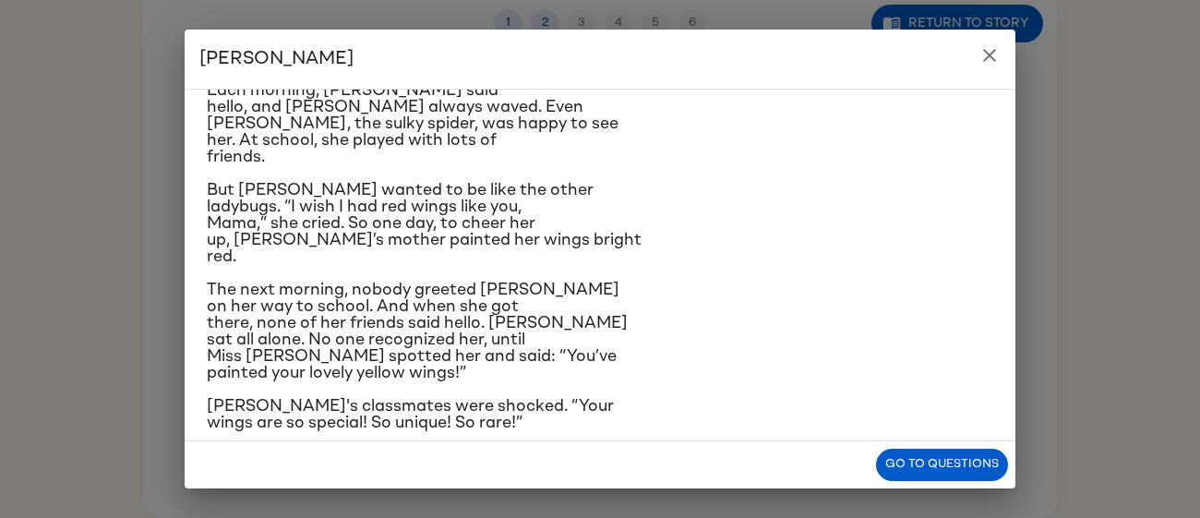
scroll to position [171, 0]
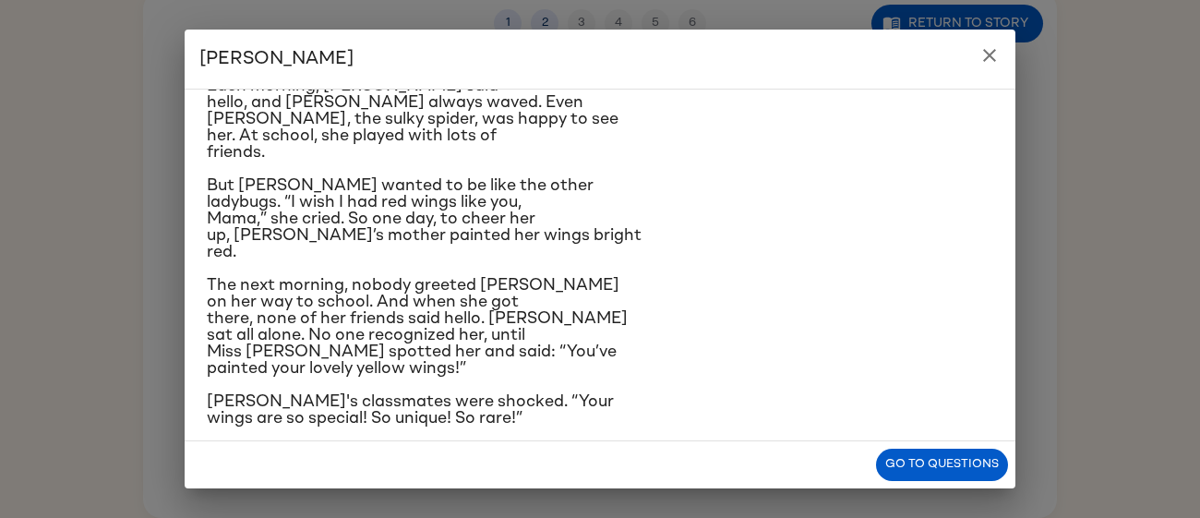
click at [984, 49] on icon "close" at bounding box center [989, 55] width 22 height 22
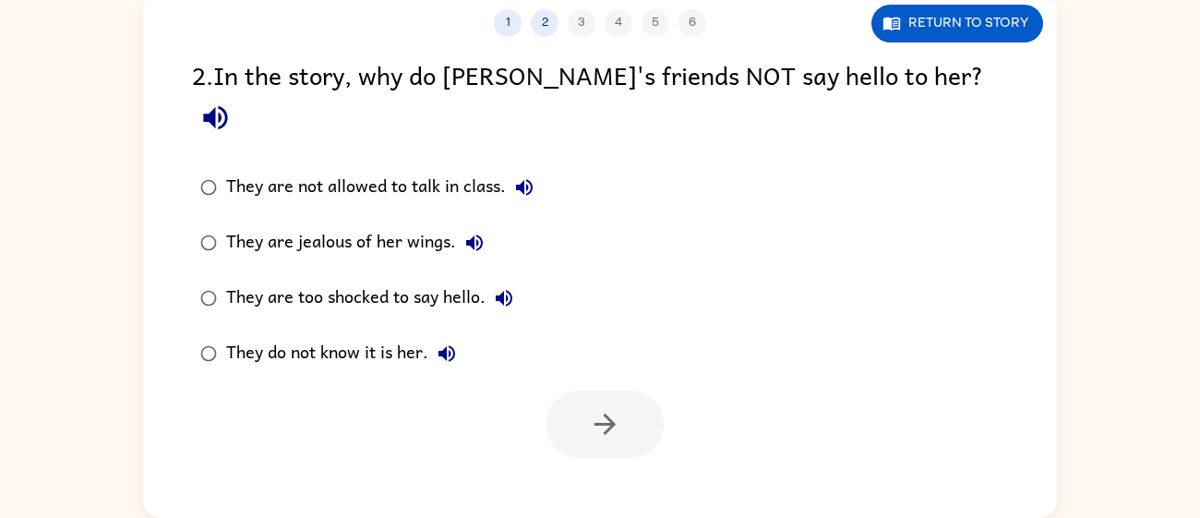
click at [411, 224] on div "They are jealous of her wings." at bounding box center [359, 242] width 267 height 37
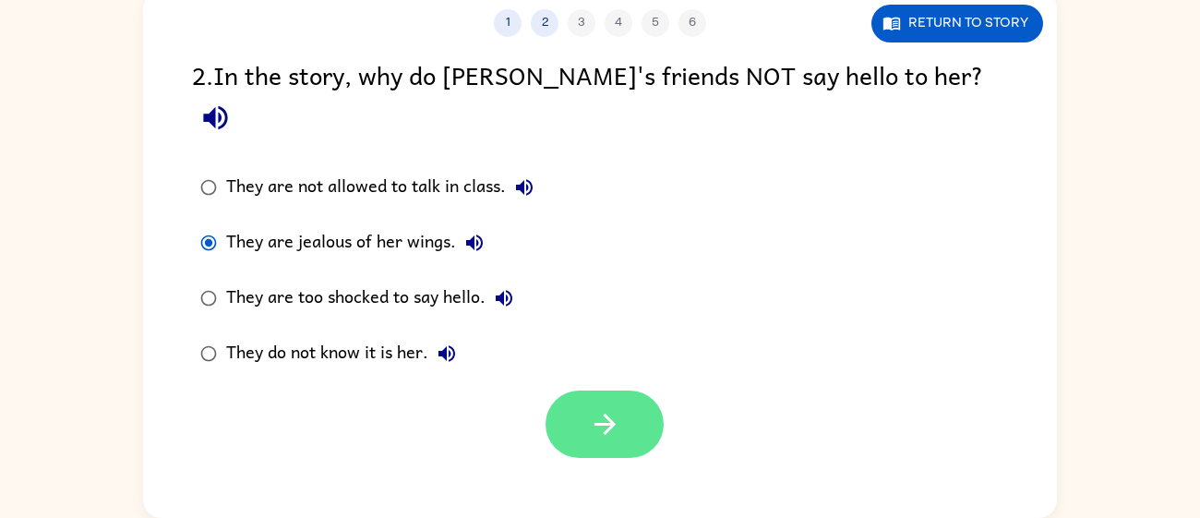
click at [582, 390] on button "button" at bounding box center [605, 423] width 118 height 67
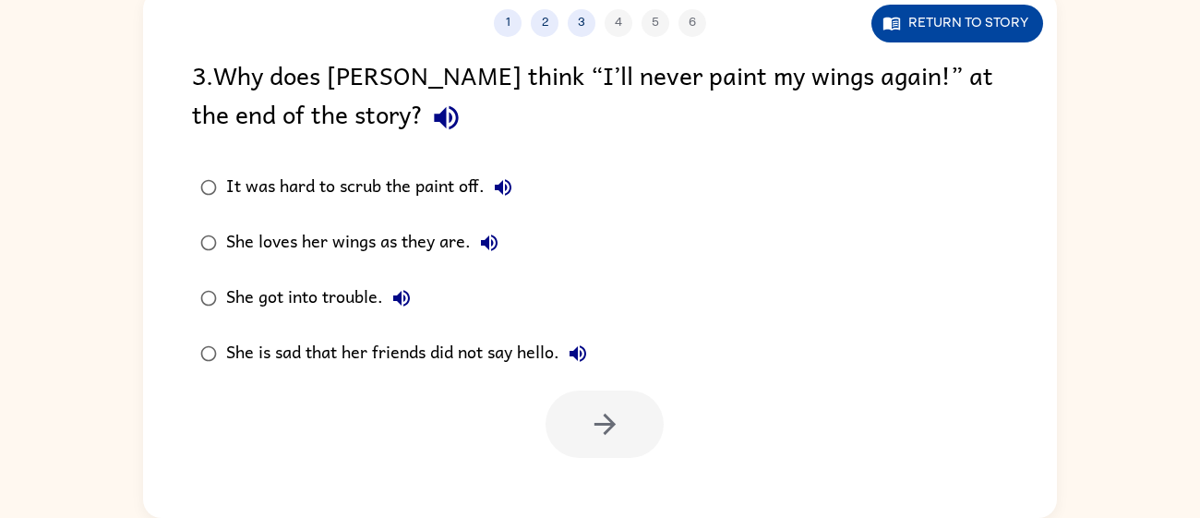
click at [907, 32] on button "Return to story" at bounding box center [957, 24] width 172 height 38
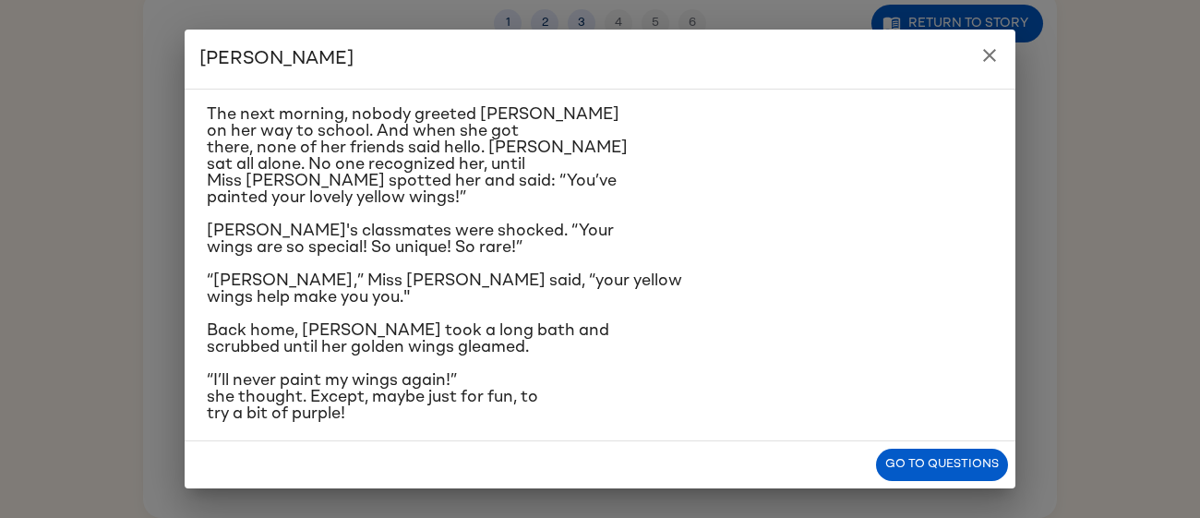
scroll to position [355, 0]
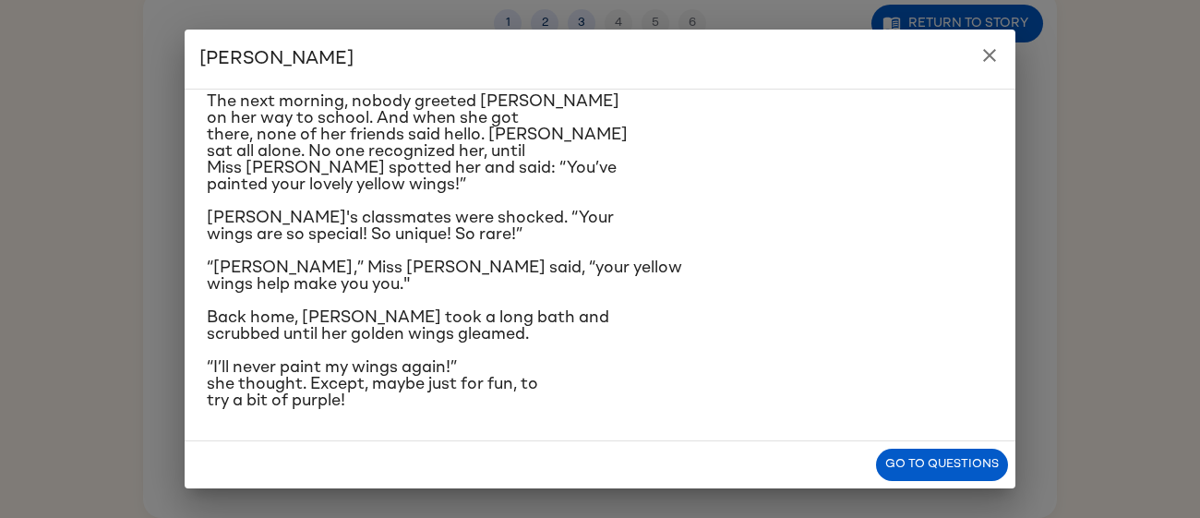
click at [981, 50] on icon "close" at bounding box center [989, 55] width 22 height 22
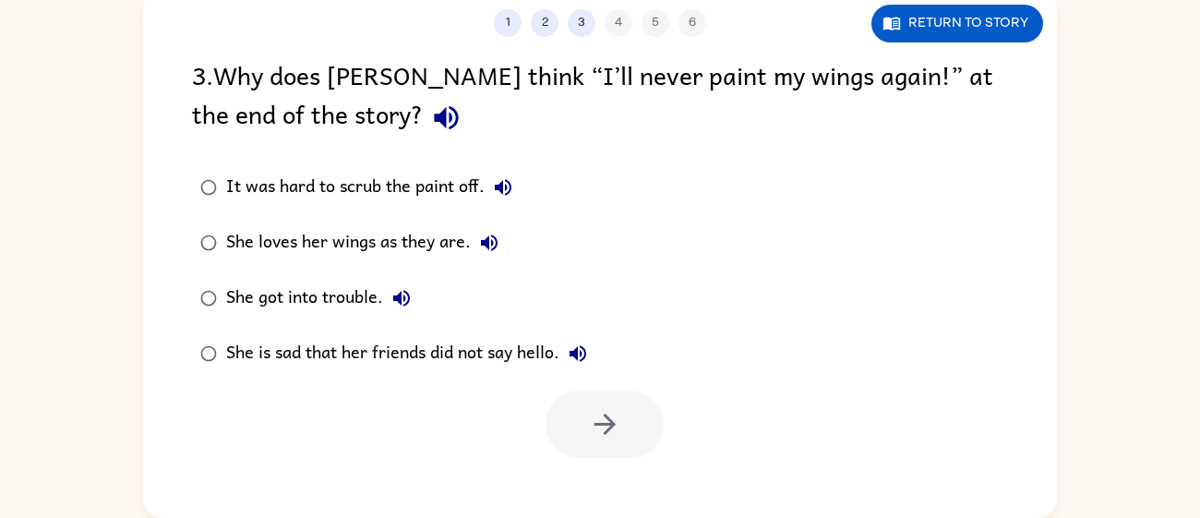
click at [439, 235] on div "She loves her wings as they are." at bounding box center [367, 242] width 282 height 37
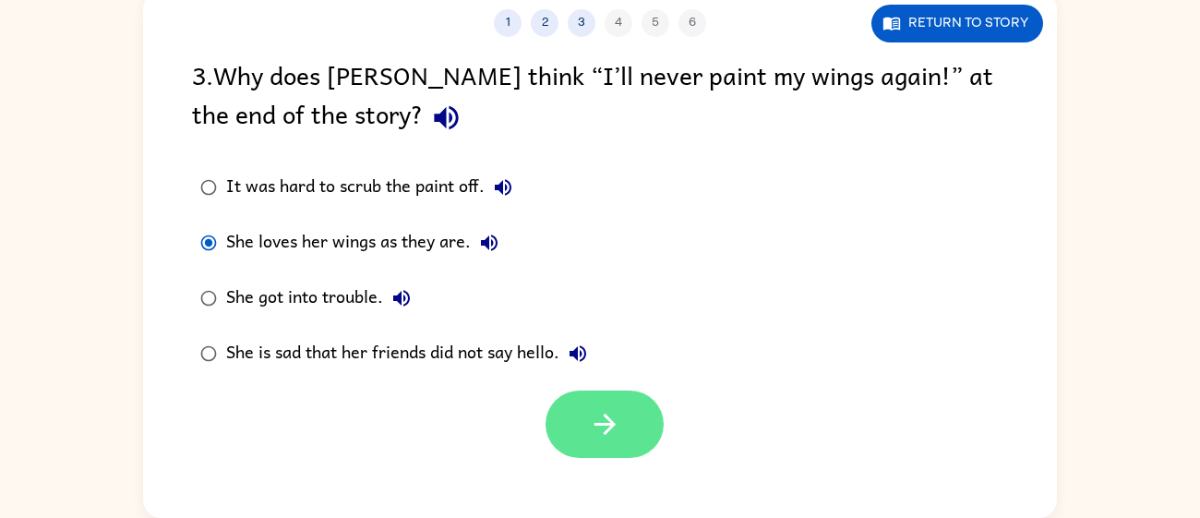
click at [597, 441] on button "button" at bounding box center [605, 423] width 118 height 67
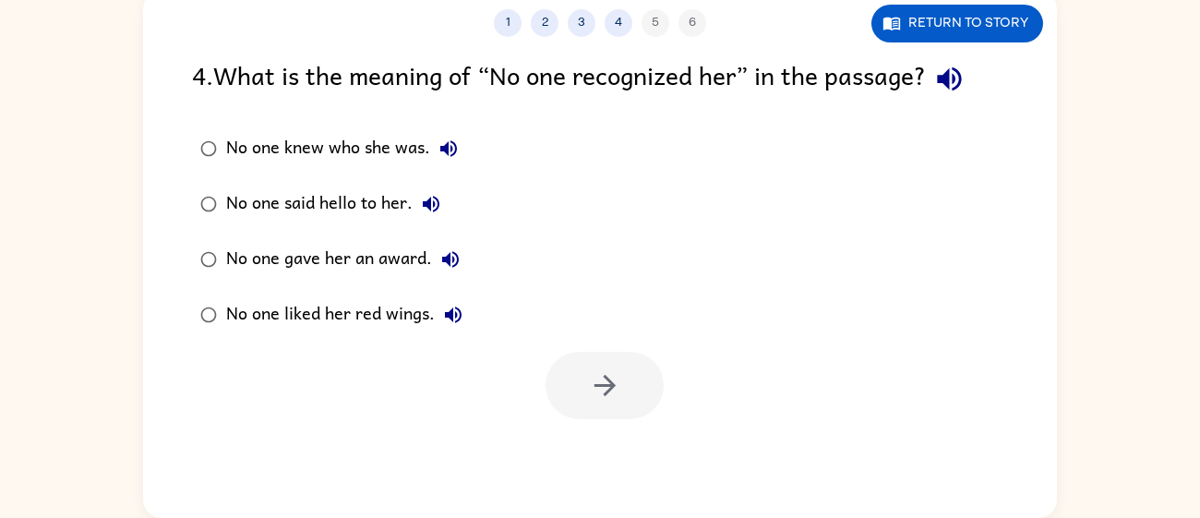
click at [382, 150] on div "No one knew who she was." at bounding box center [346, 148] width 241 height 37
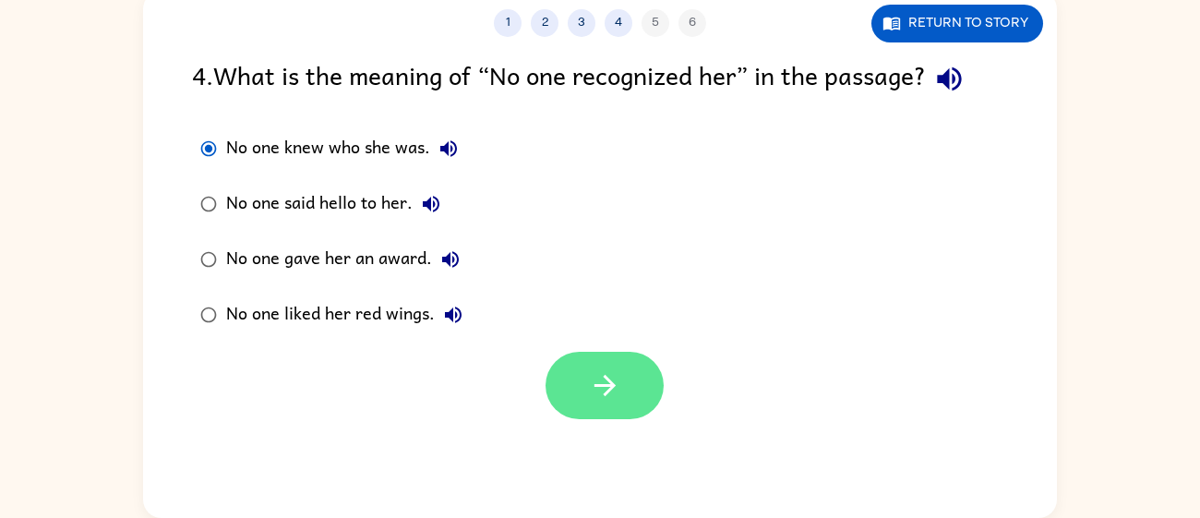
click at [598, 389] on icon "button" at bounding box center [605, 385] width 32 height 32
